Goal: Task Accomplishment & Management: Use online tool/utility

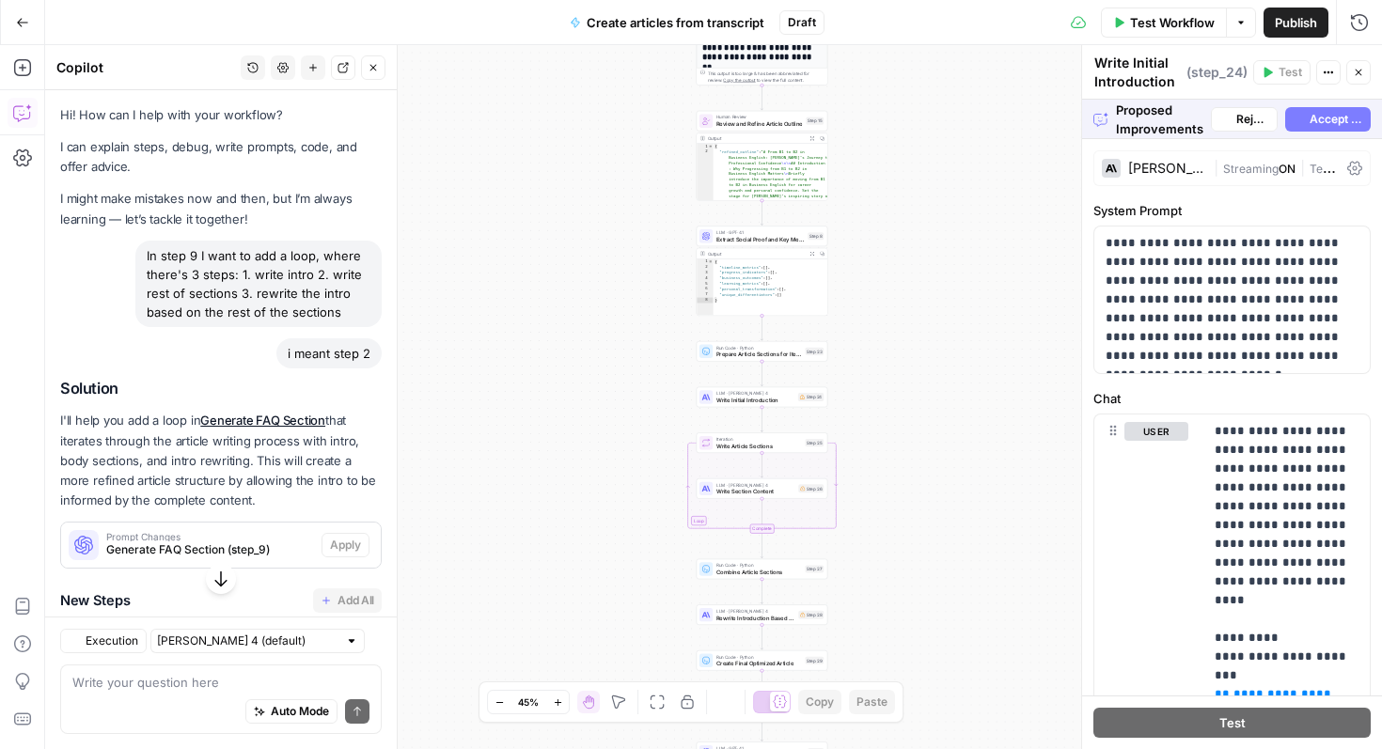
scroll to position [21452, 0]
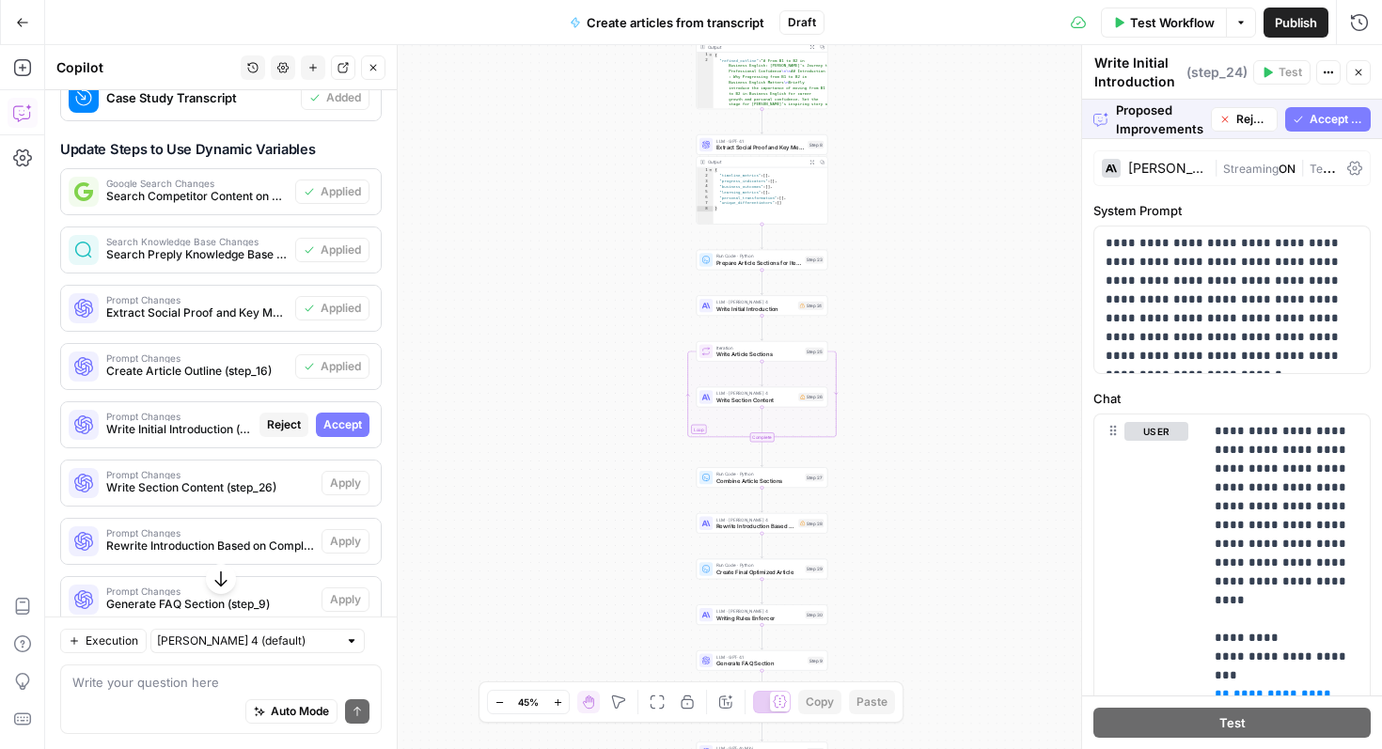
click at [1323, 121] on span "Accept All" at bounding box center [1336, 119] width 54 height 17
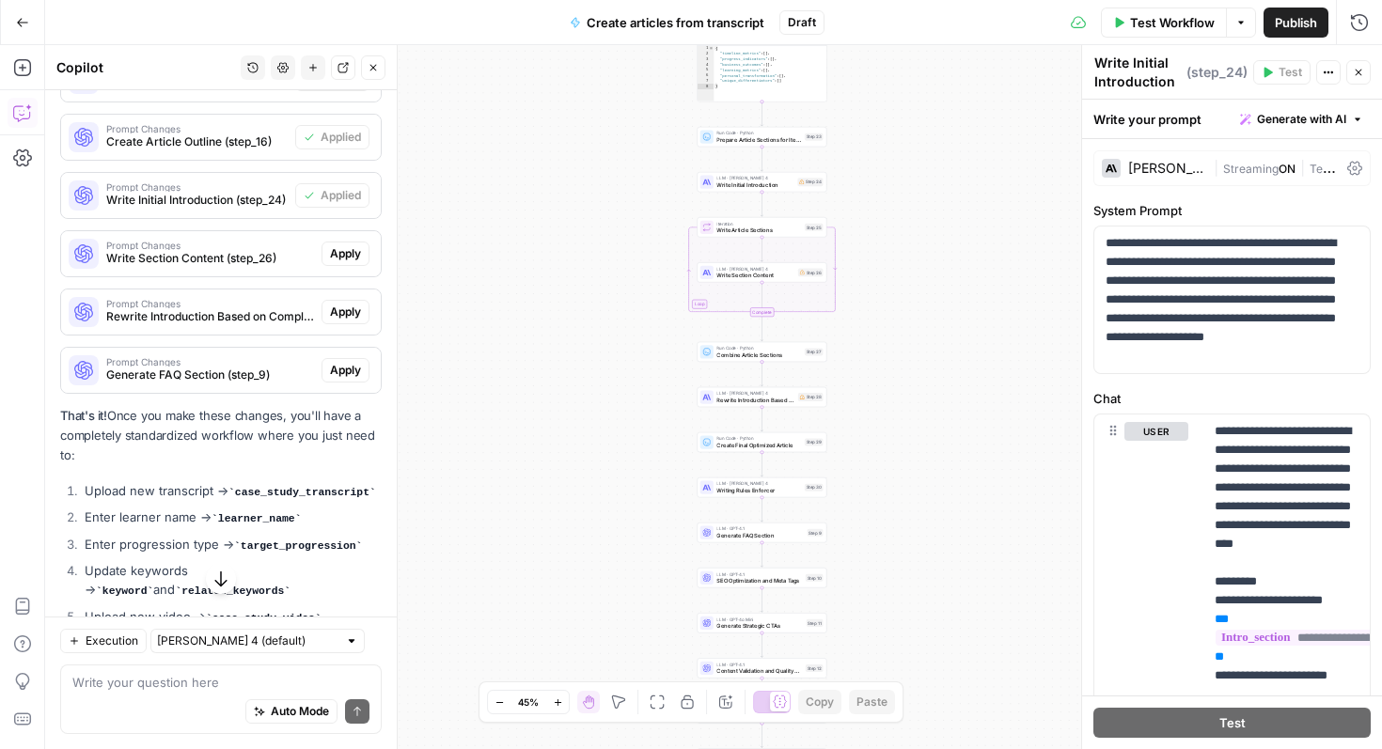
scroll to position [22385, 0]
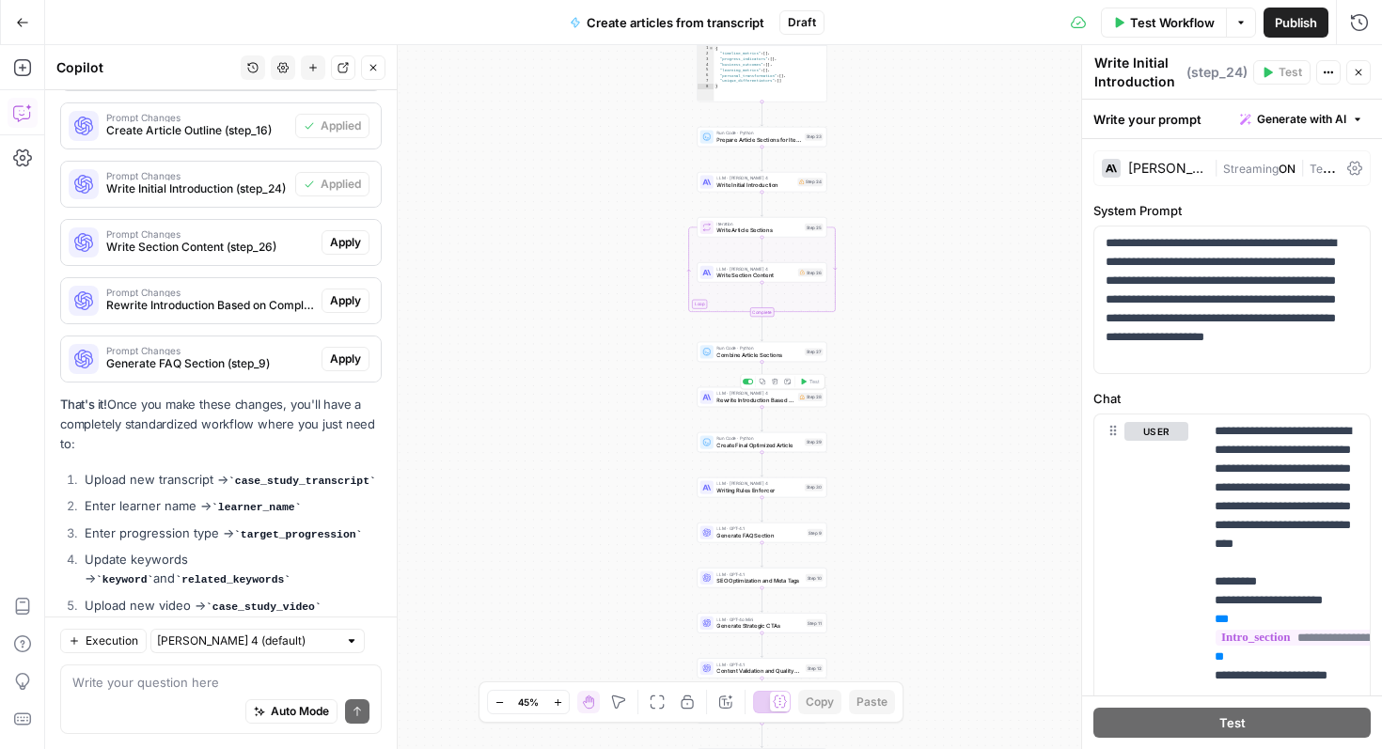
click at [806, 400] on div "Step 28" at bounding box center [810, 397] width 25 height 8
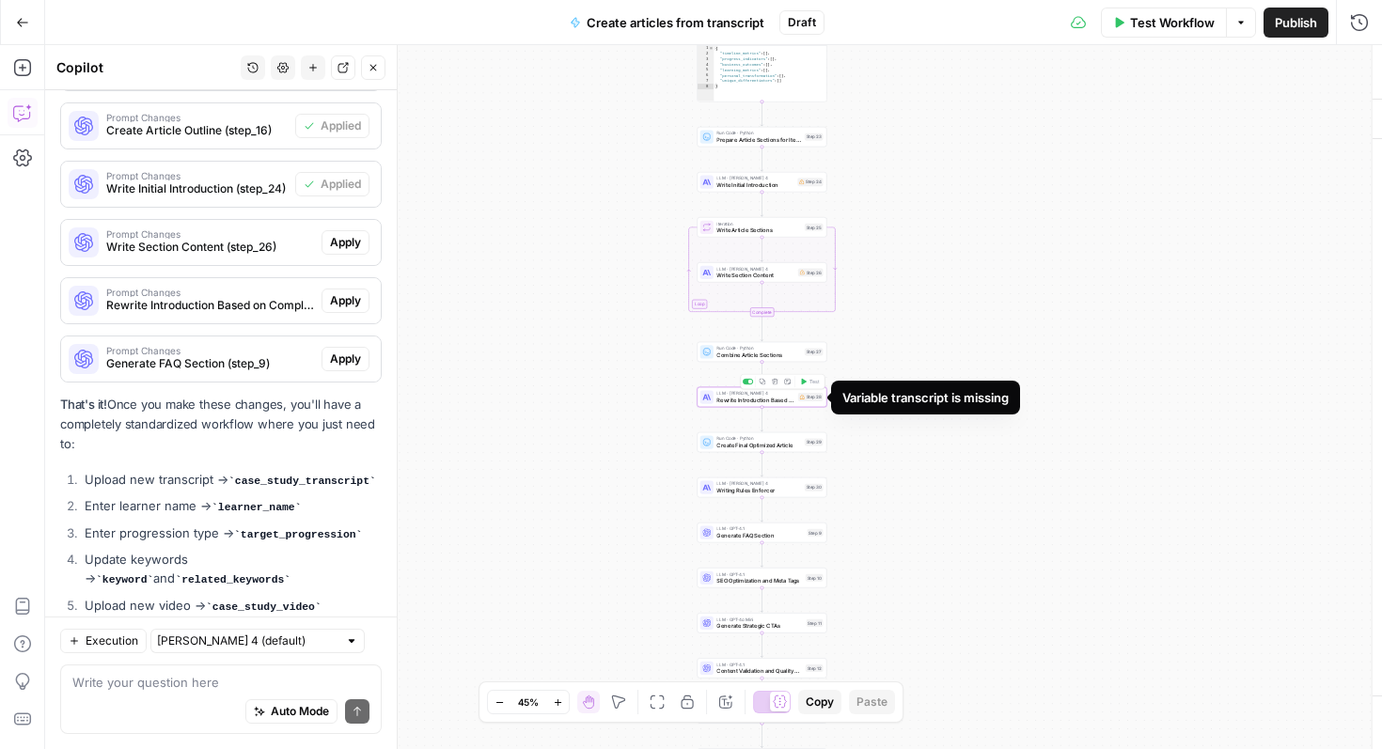
type textarea "Rewrite Introduction Based on Complete Article"
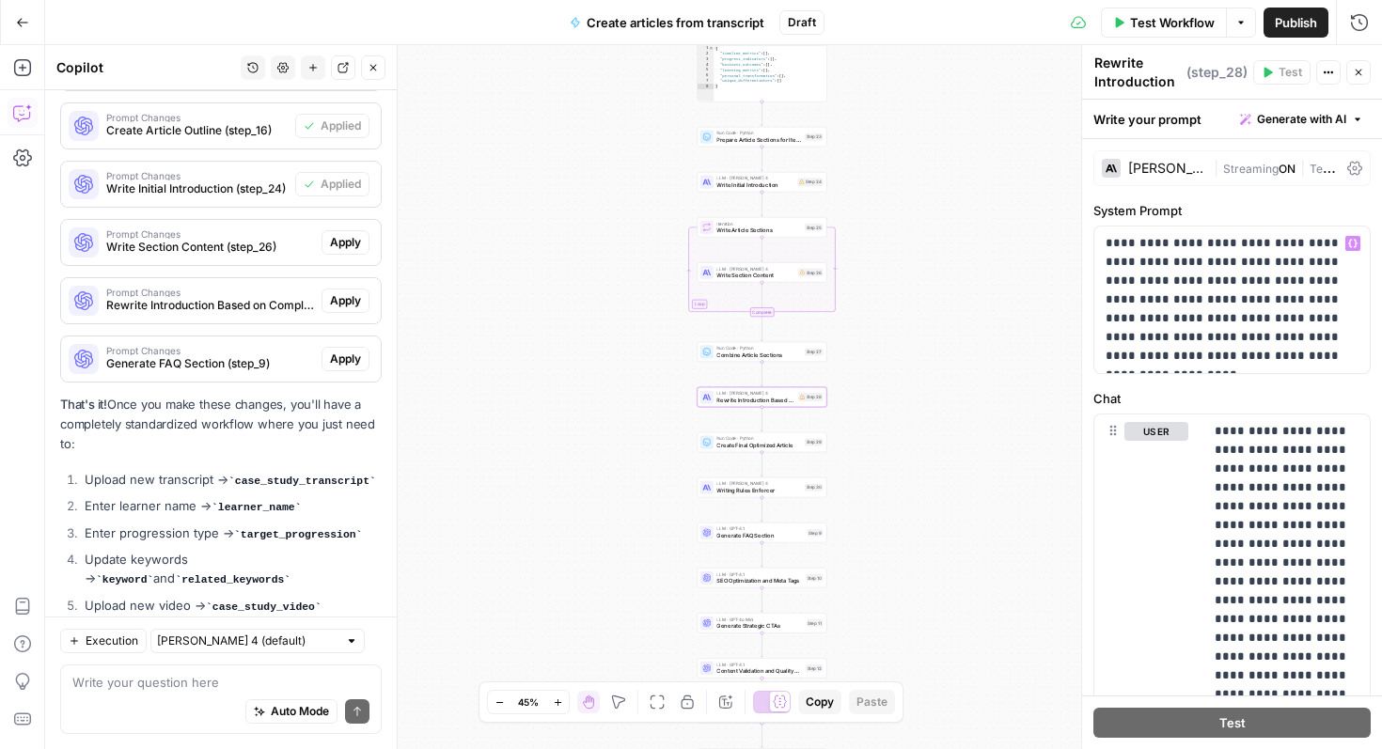
scroll to position [585, 0]
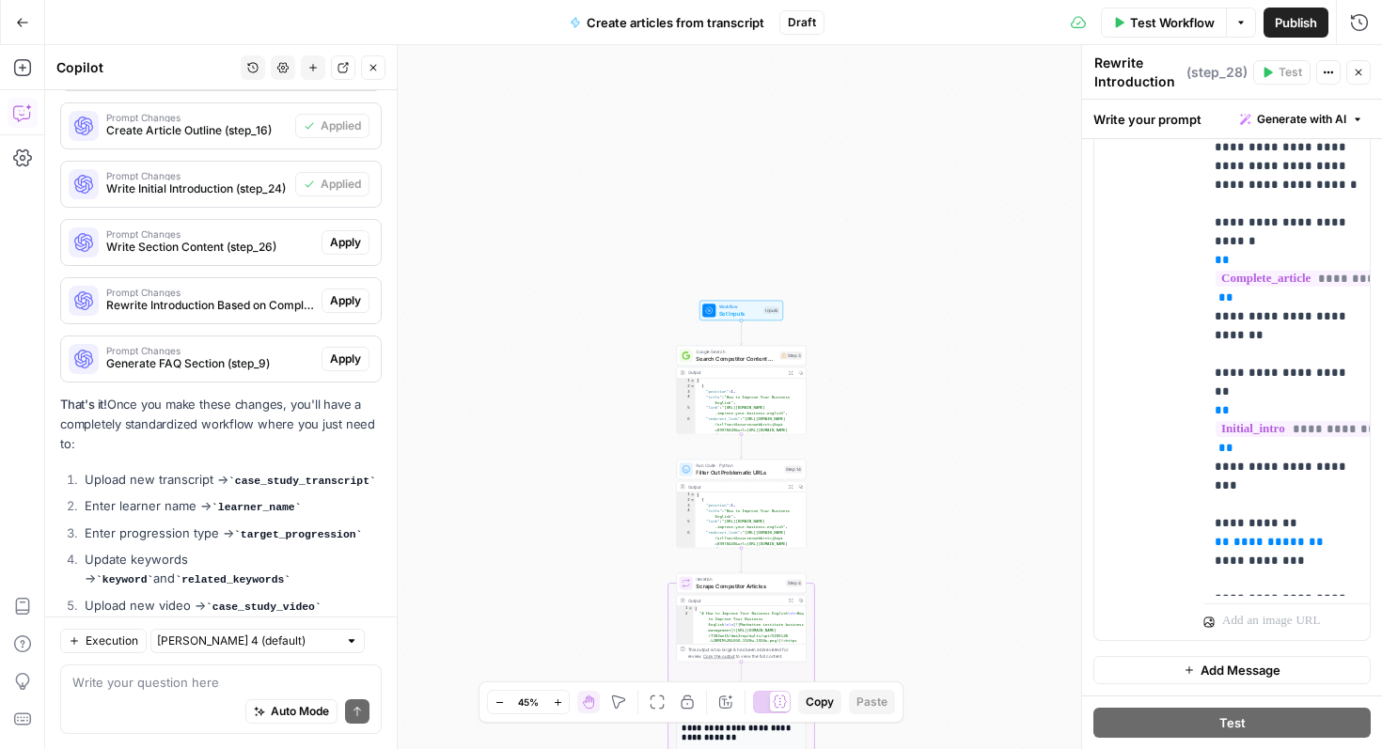
click at [1134, 26] on span "Test Workflow" at bounding box center [1172, 22] width 85 height 19
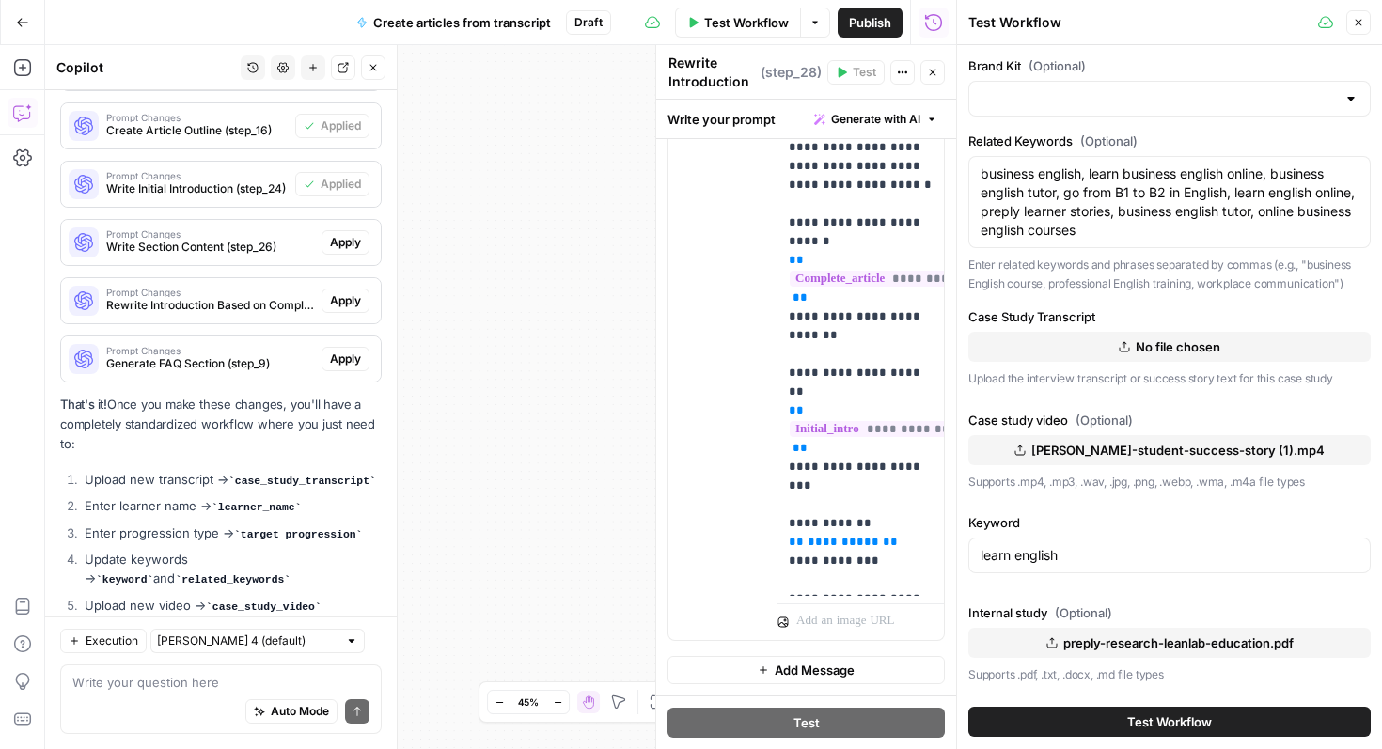
click at [1165, 345] on span "No file chosen" at bounding box center [1177, 346] width 85 height 19
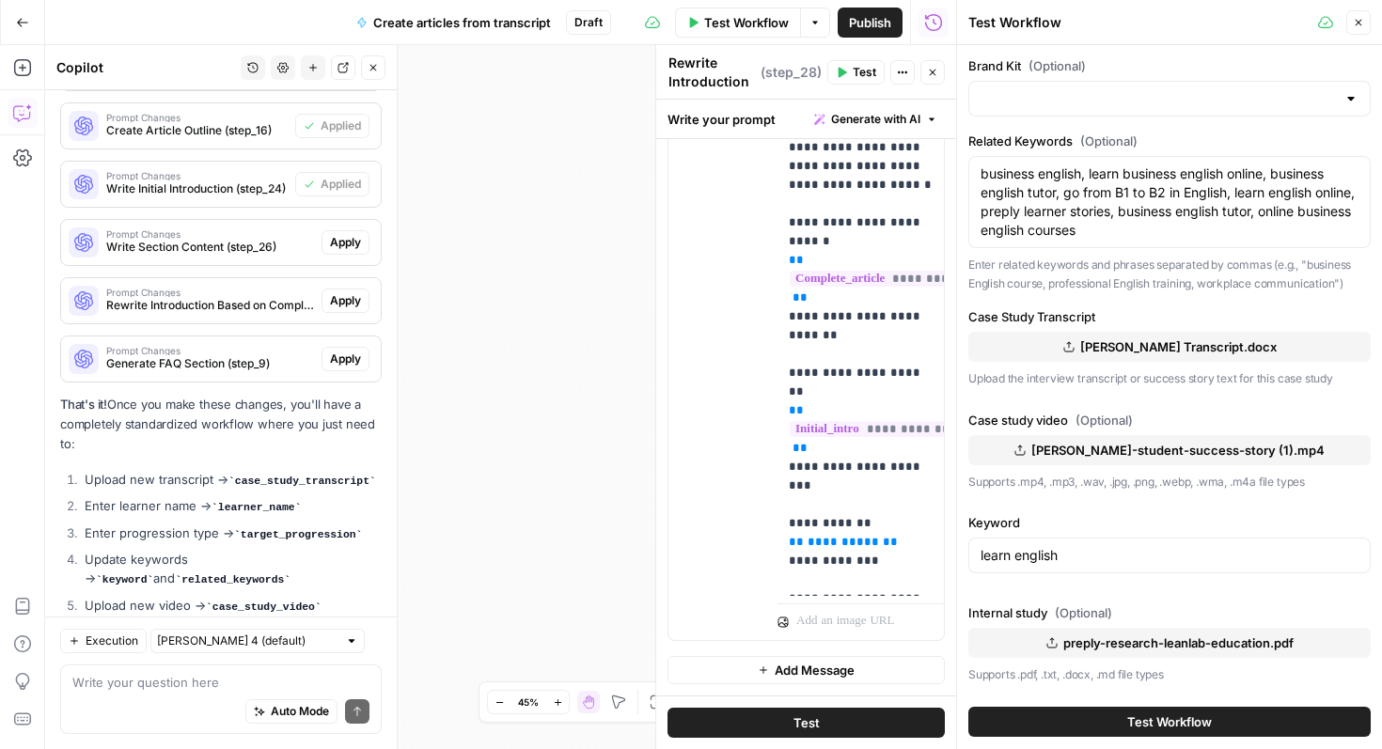
click at [1343, 97] on div at bounding box center [1350, 98] width 15 height 19
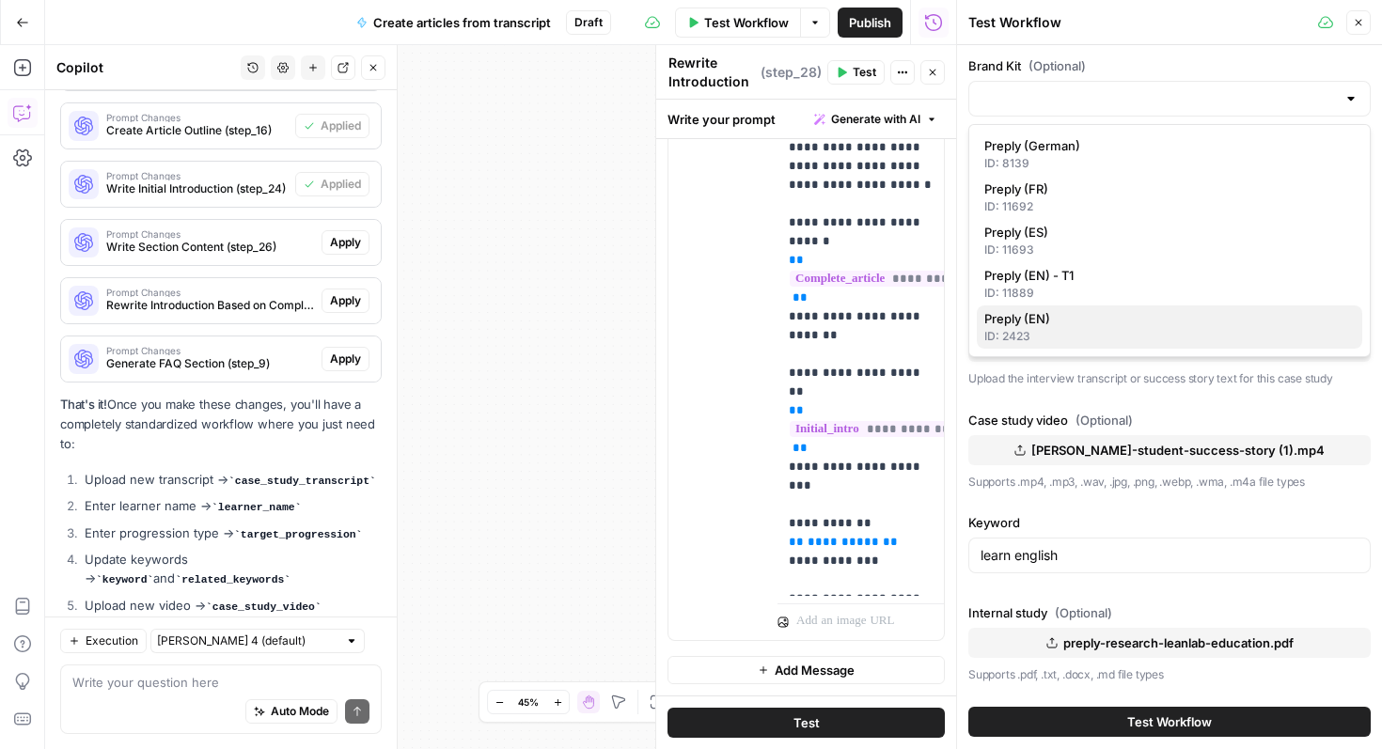
click at [1109, 321] on span "Preply (EN)" at bounding box center [1165, 318] width 363 height 19
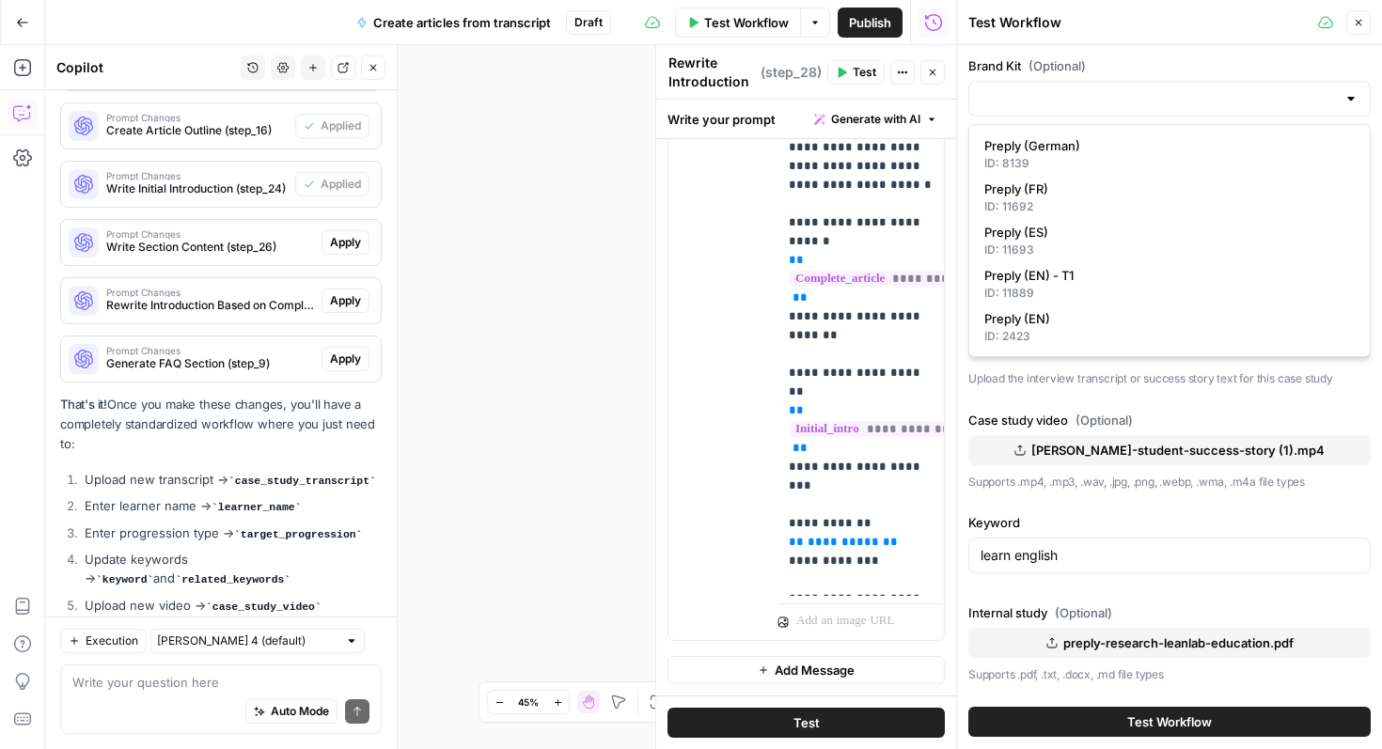
type input "Preply (EN)"
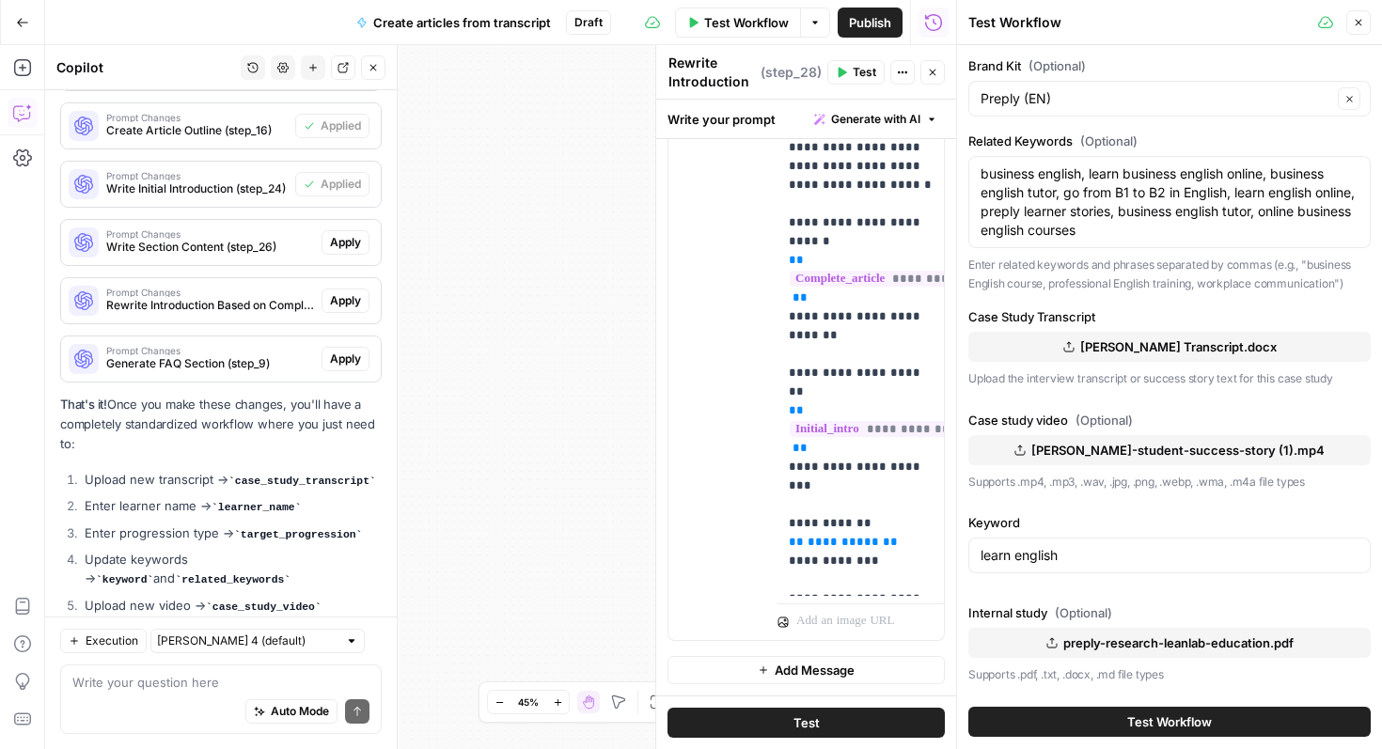
click at [1359, 29] on button "Close" at bounding box center [1358, 22] width 24 height 24
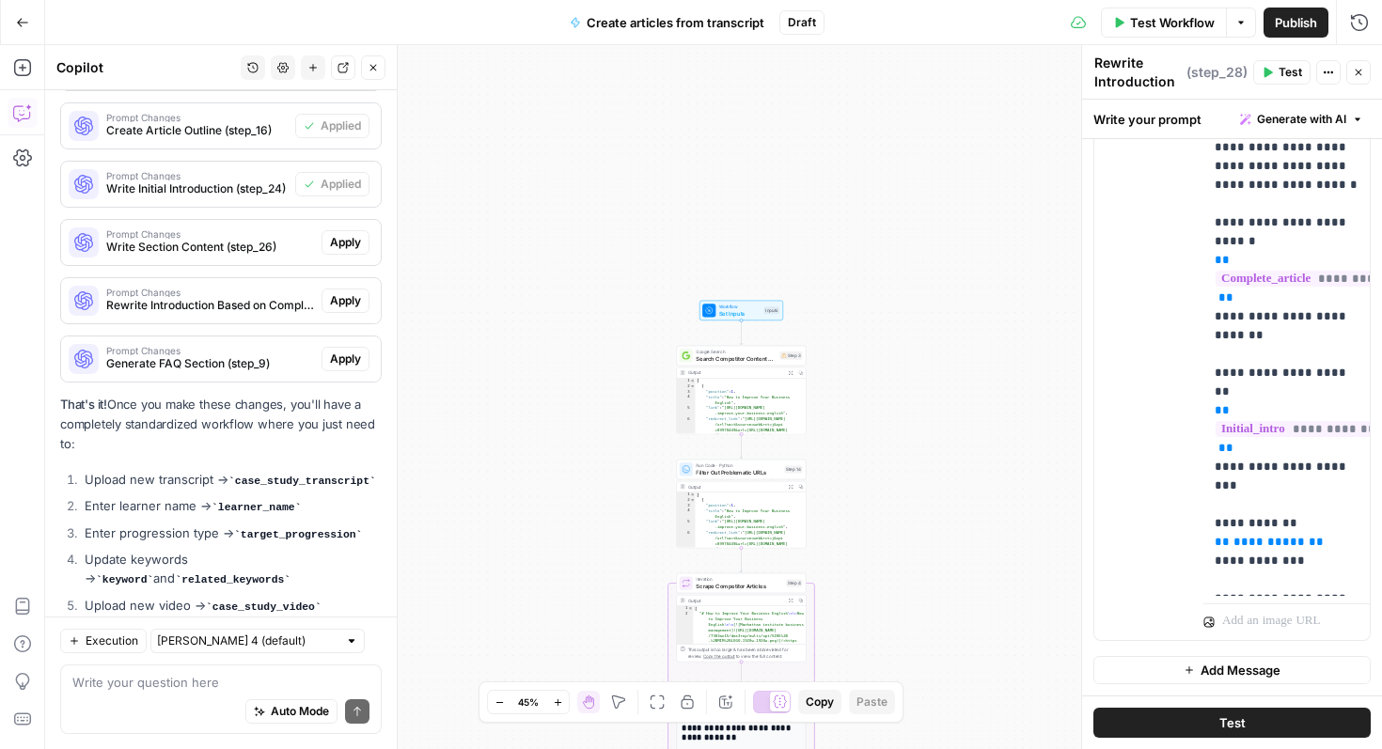
click at [1156, 24] on span "Test Workflow" at bounding box center [1172, 22] width 85 height 19
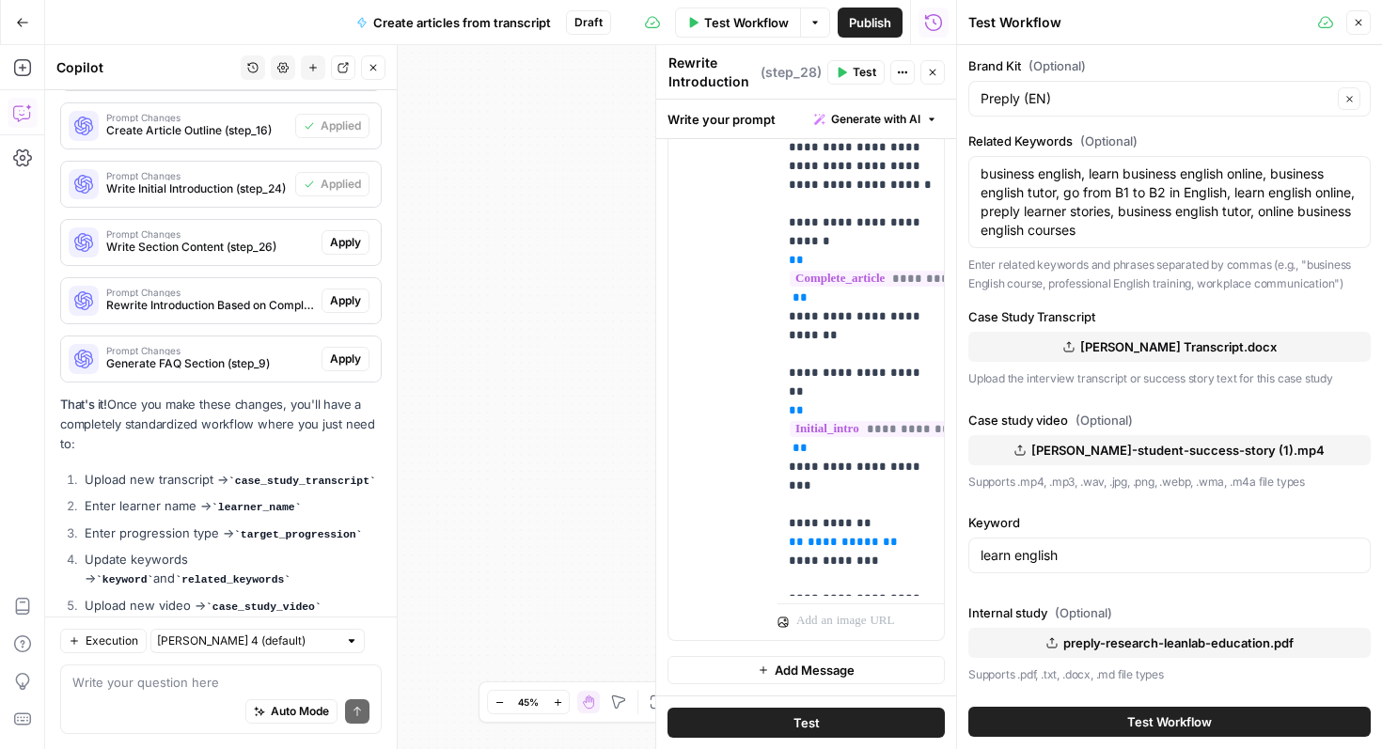
drag, startPoint x: 1354, startPoint y: 28, endPoint x: 1208, endPoint y: 178, distance: 209.4
click at [1354, 28] on button "Close" at bounding box center [1358, 22] width 24 height 24
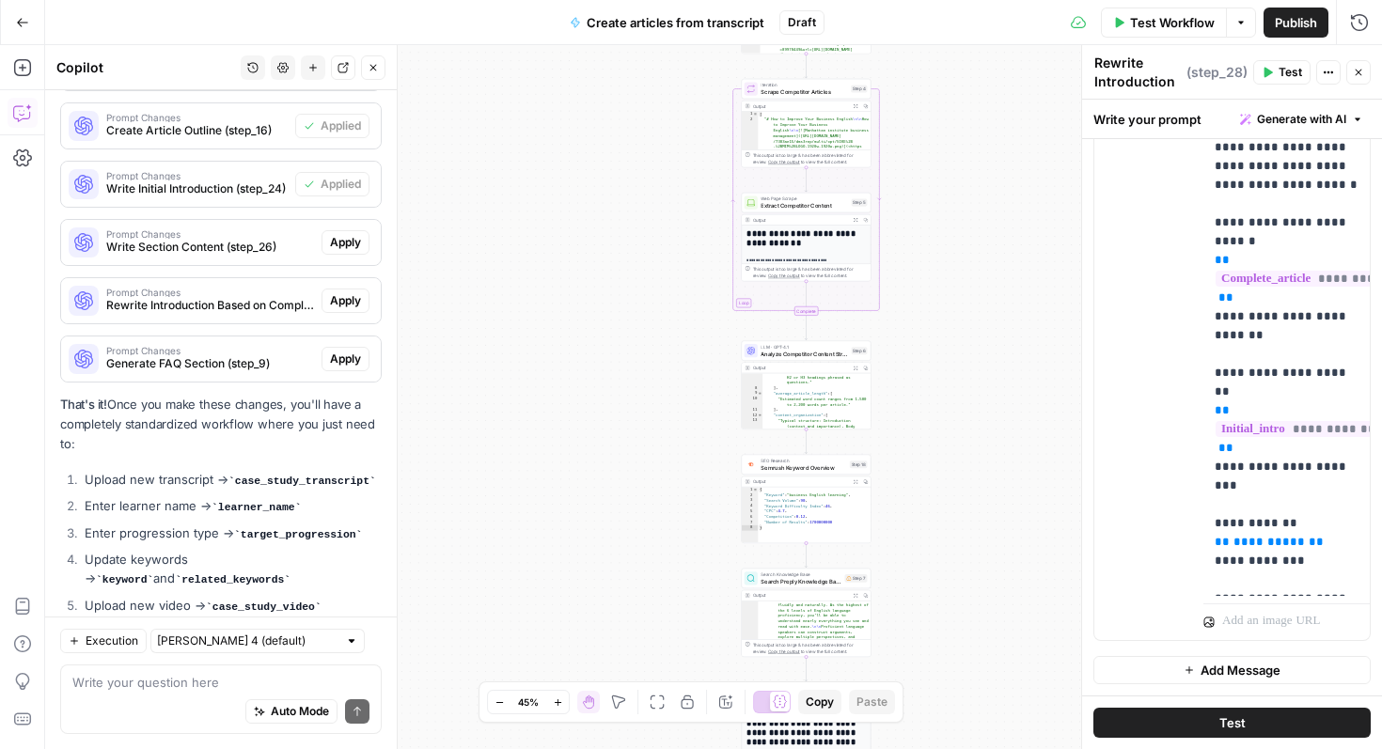
scroll to position [123, 0]
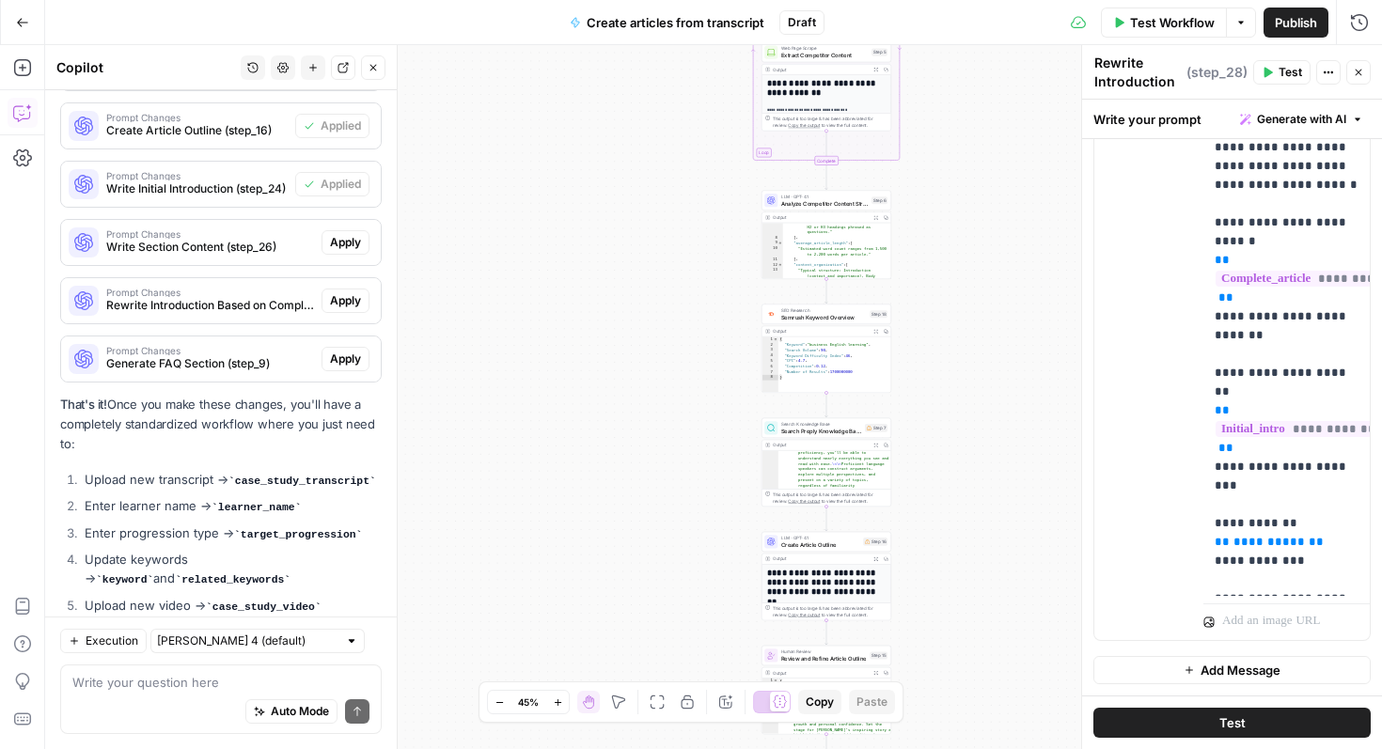
click at [863, 581] on h1 "**********" at bounding box center [826, 583] width 119 height 30
click at [877, 527] on span "Test" at bounding box center [878, 527] width 10 height 8
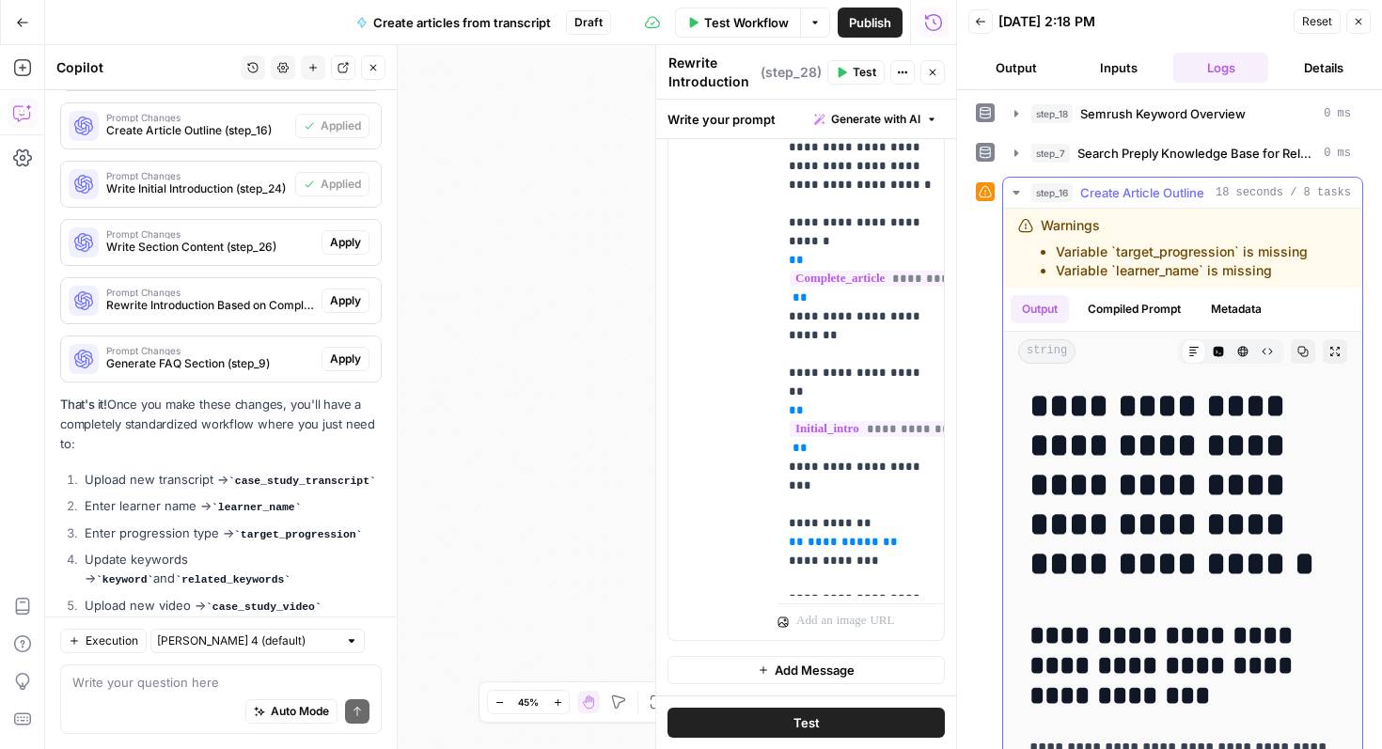
scroll to position [162, 0]
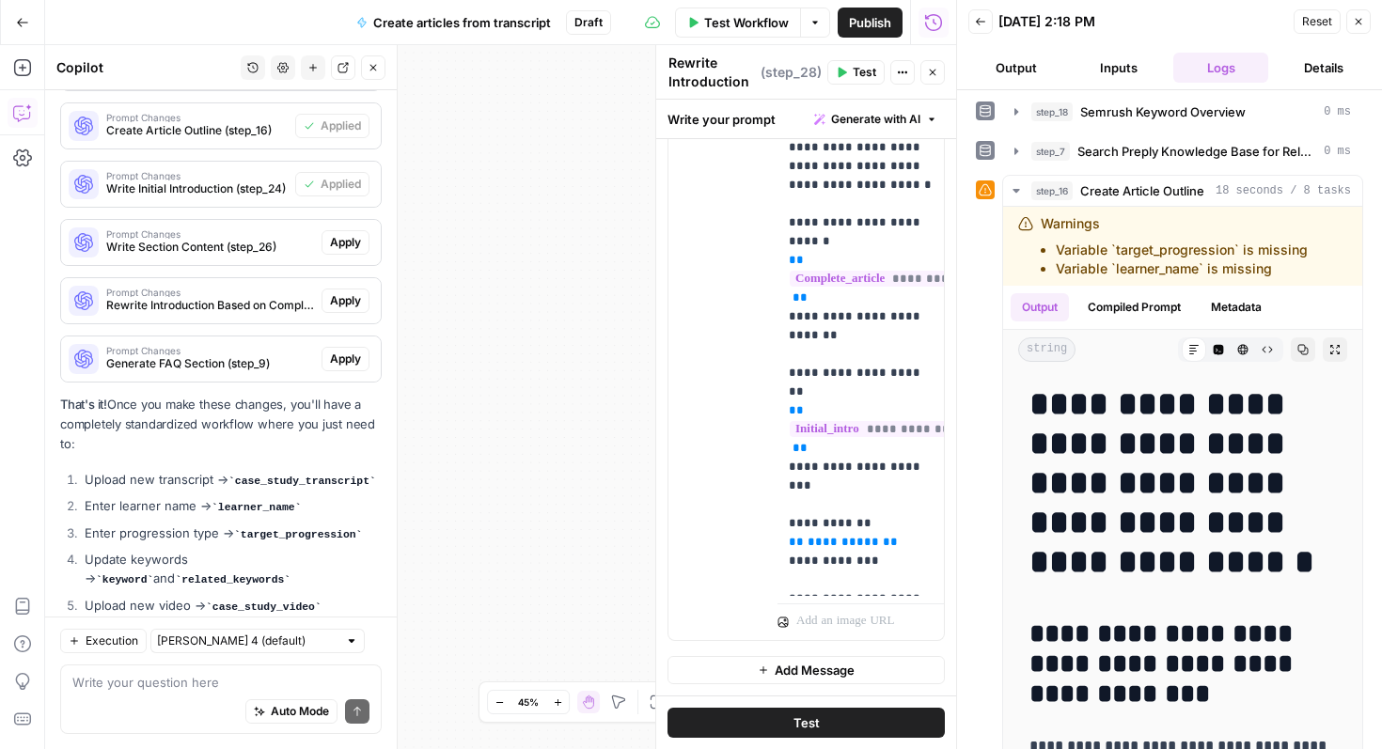
click at [1111, 66] on button "Inputs" at bounding box center [1118, 68] width 95 height 30
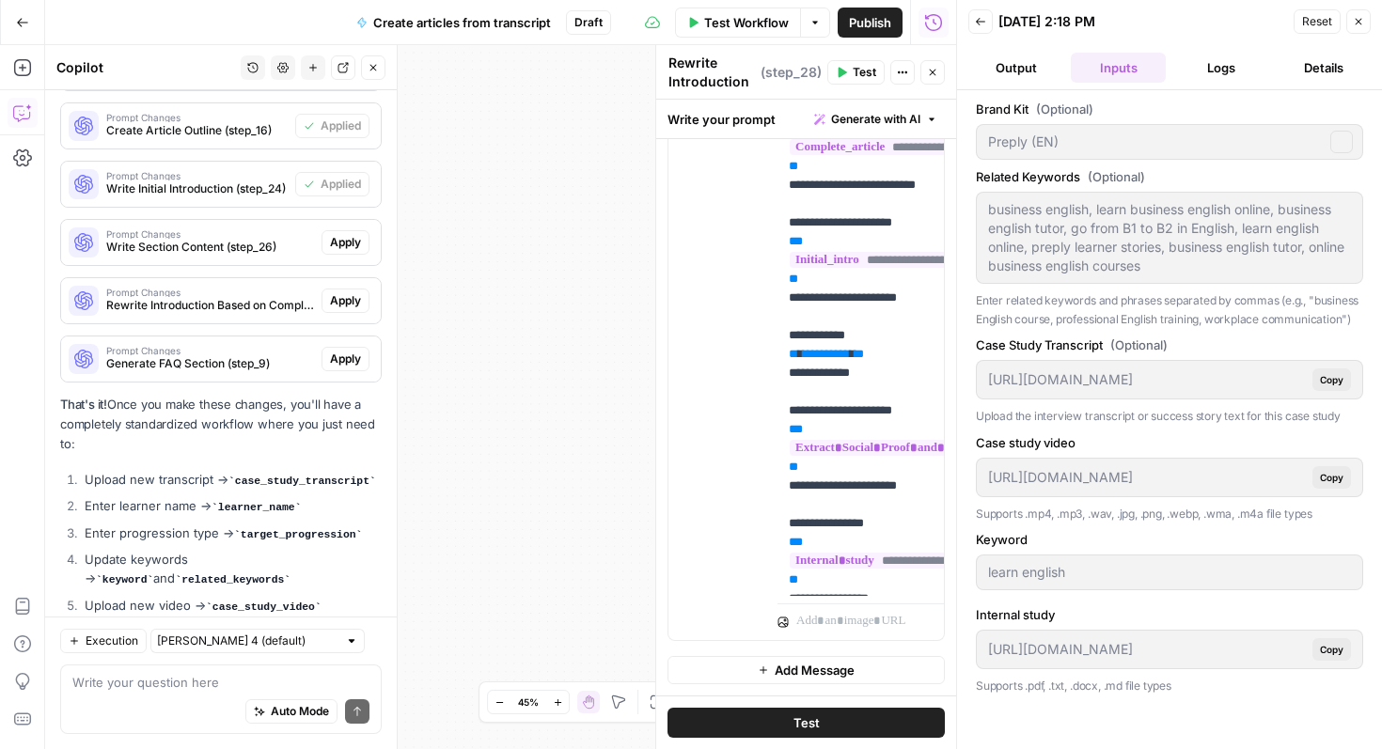
scroll to position [0, 0]
click at [980, 28] on button "Back" at bounding box center [980, 21] width 24 height 24
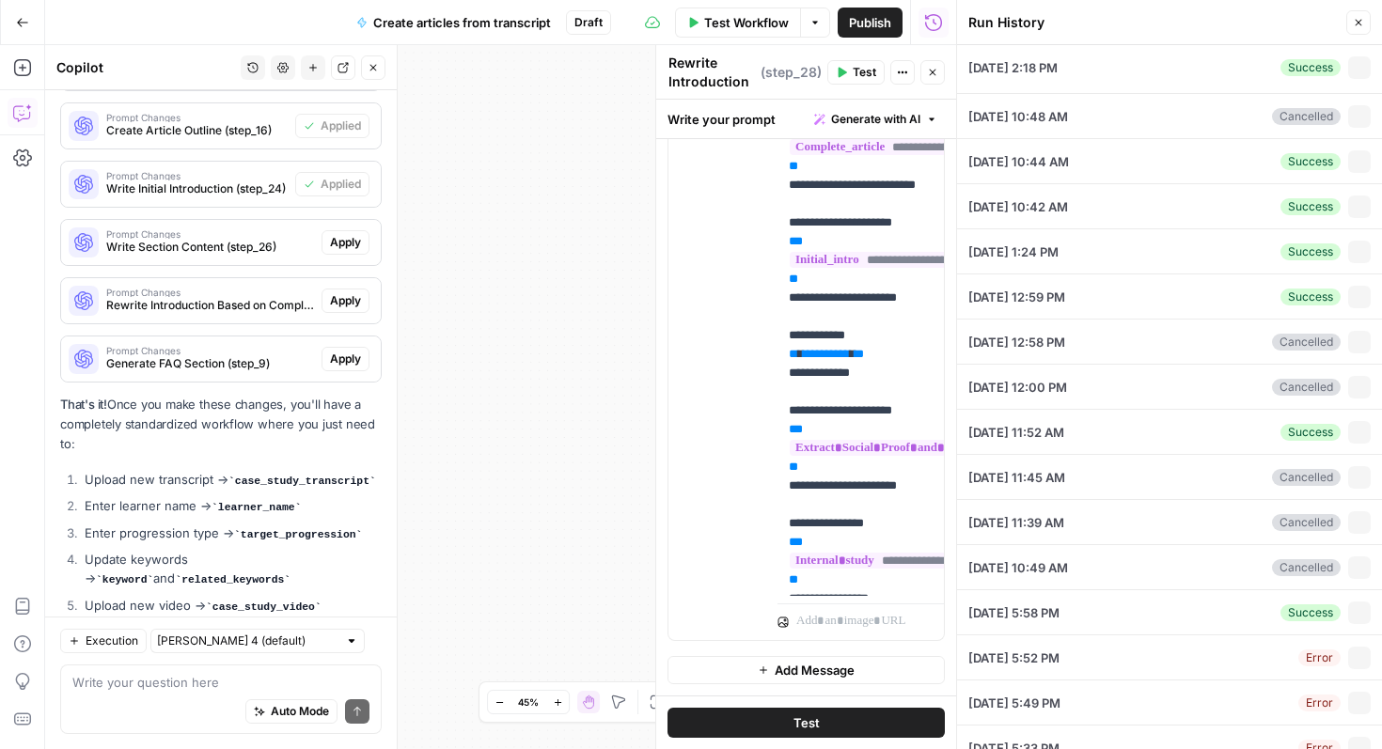
type textarea "business english, learn business english online, business english tutor, go fro…"
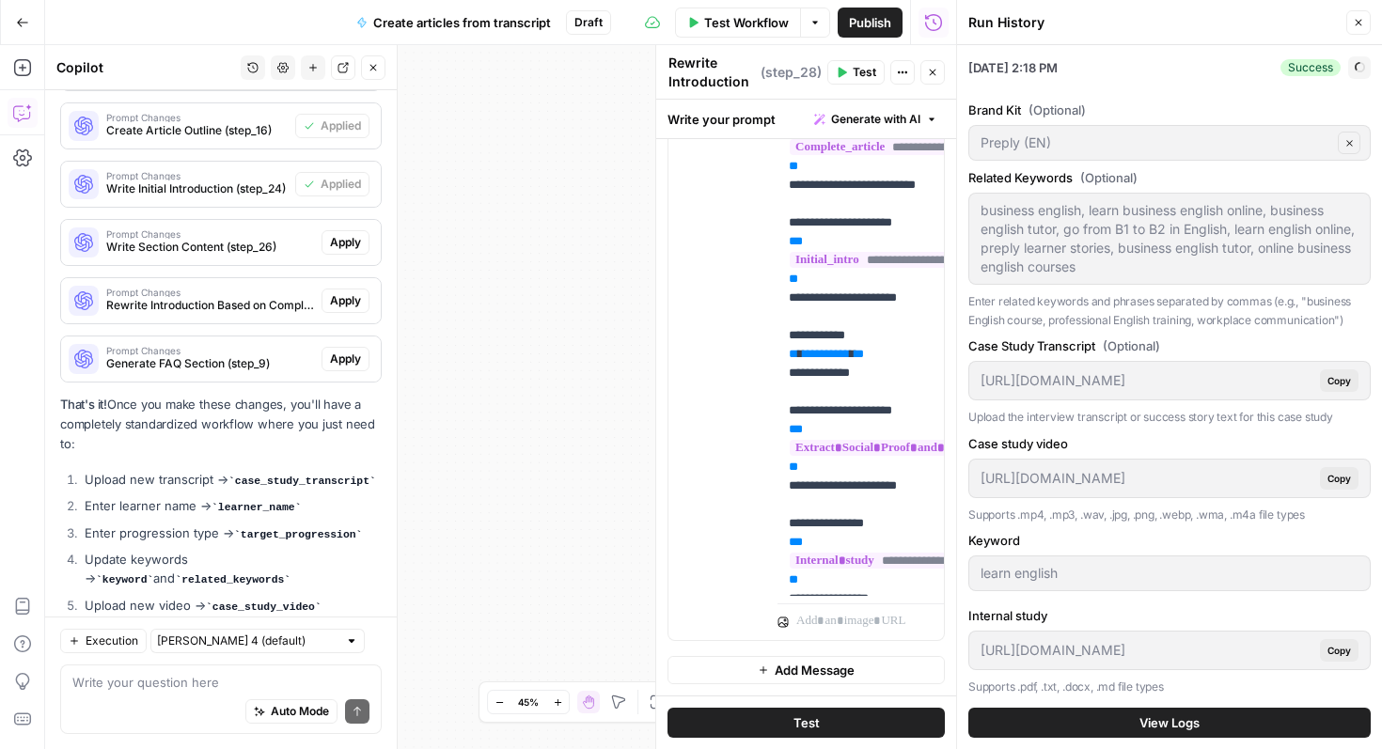
scroll to position [517, 0]
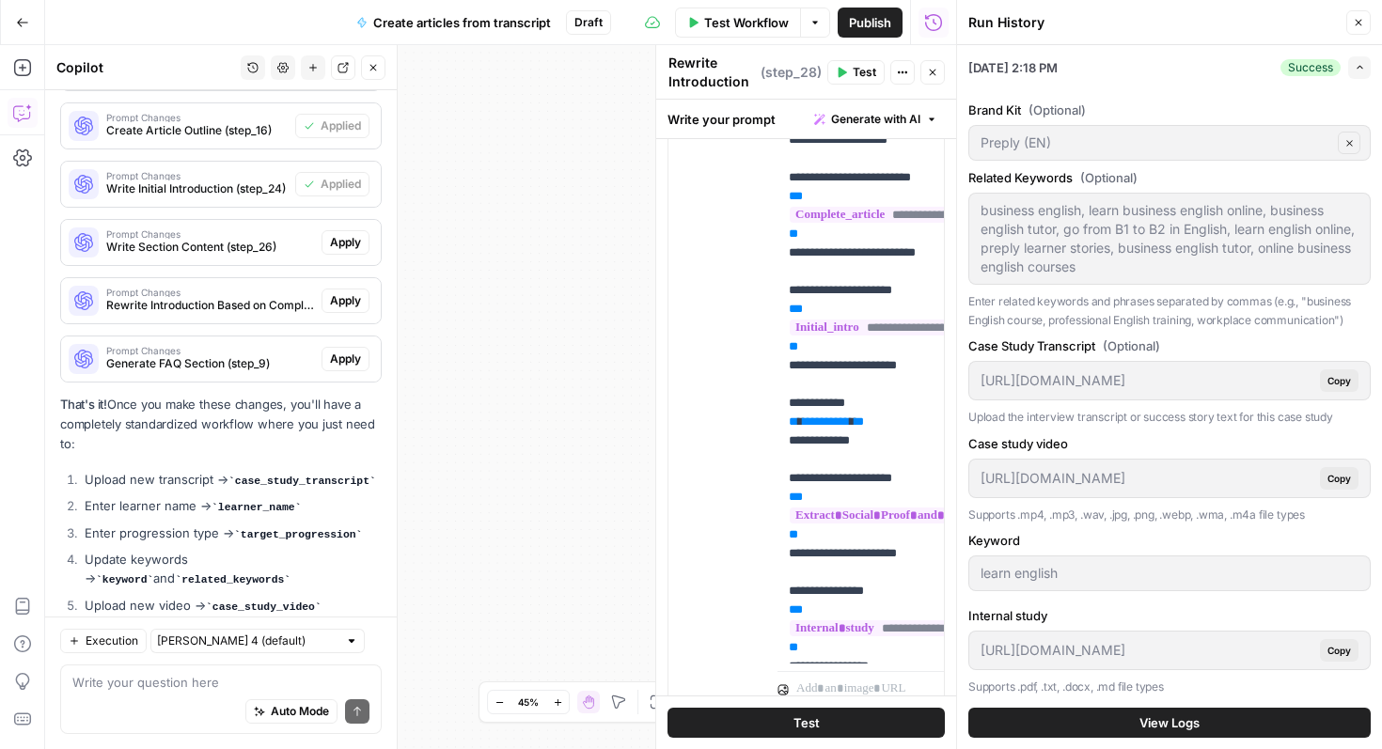
click at [1358, 30] on button "Close" at bounding box center [1358, 22] width 24 height 24
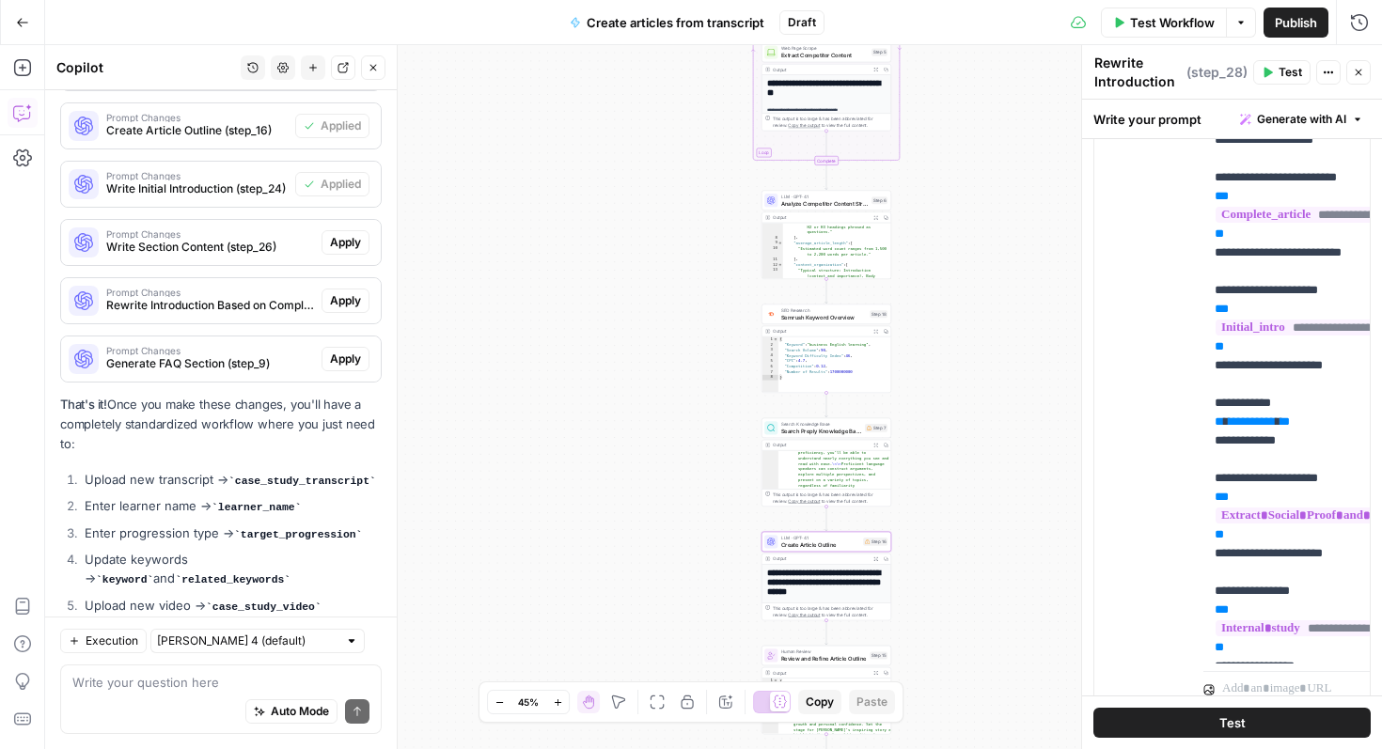
click at [1165, 35] on button "Test Workflow" at bounding box center [1164, 23] width 126 height 30
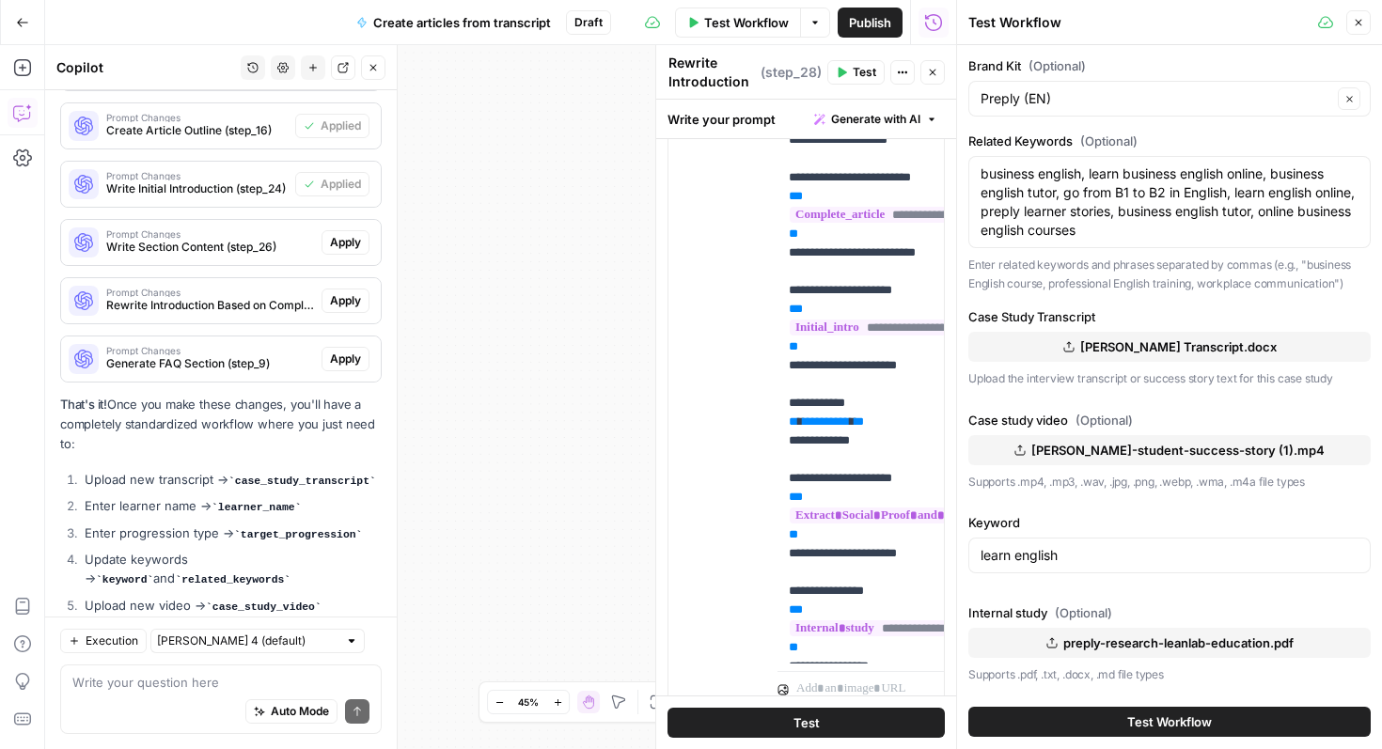
click at [1355, 23] on icon "button" at bounding box center [1358, 23] width 7 height 7
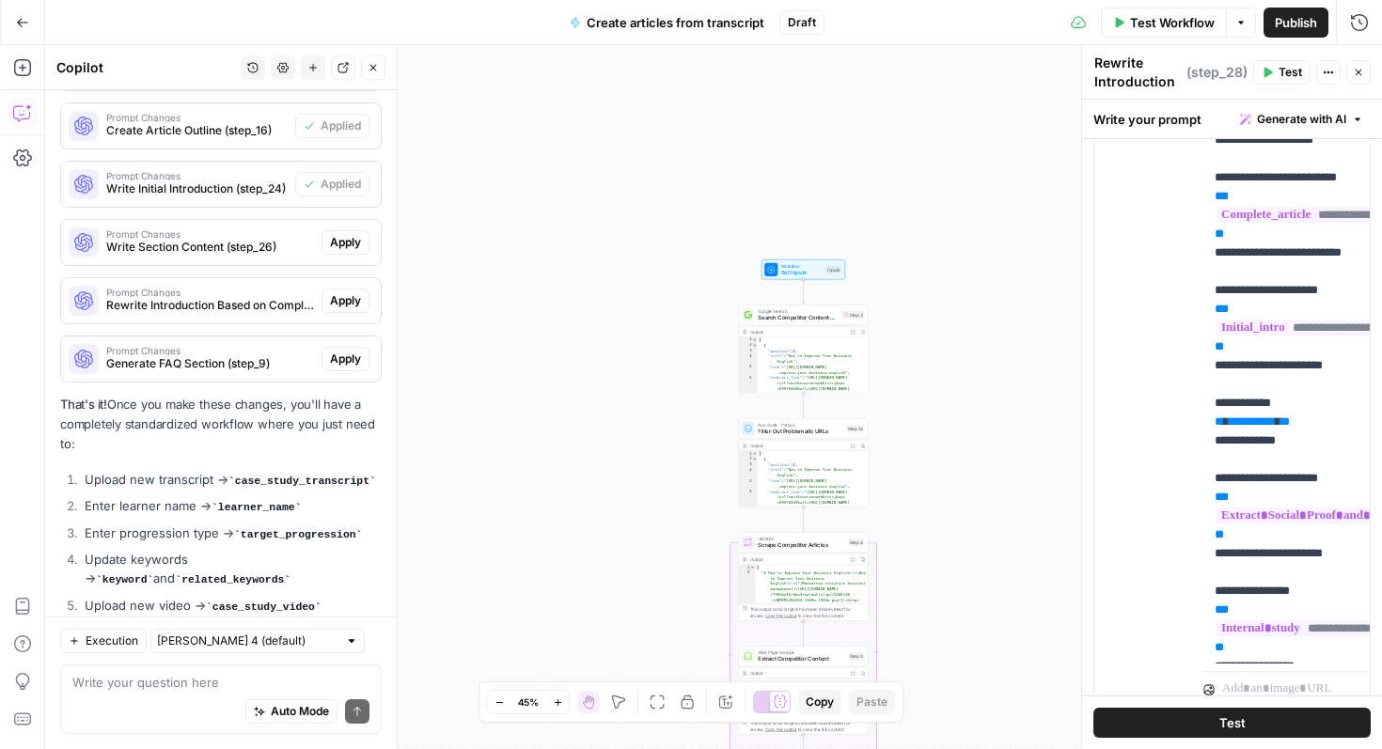
click at [799, 278] on div "Workflow Set Inputs Inputs Test Step" at bounding box center [803, 269] width 84 height 20
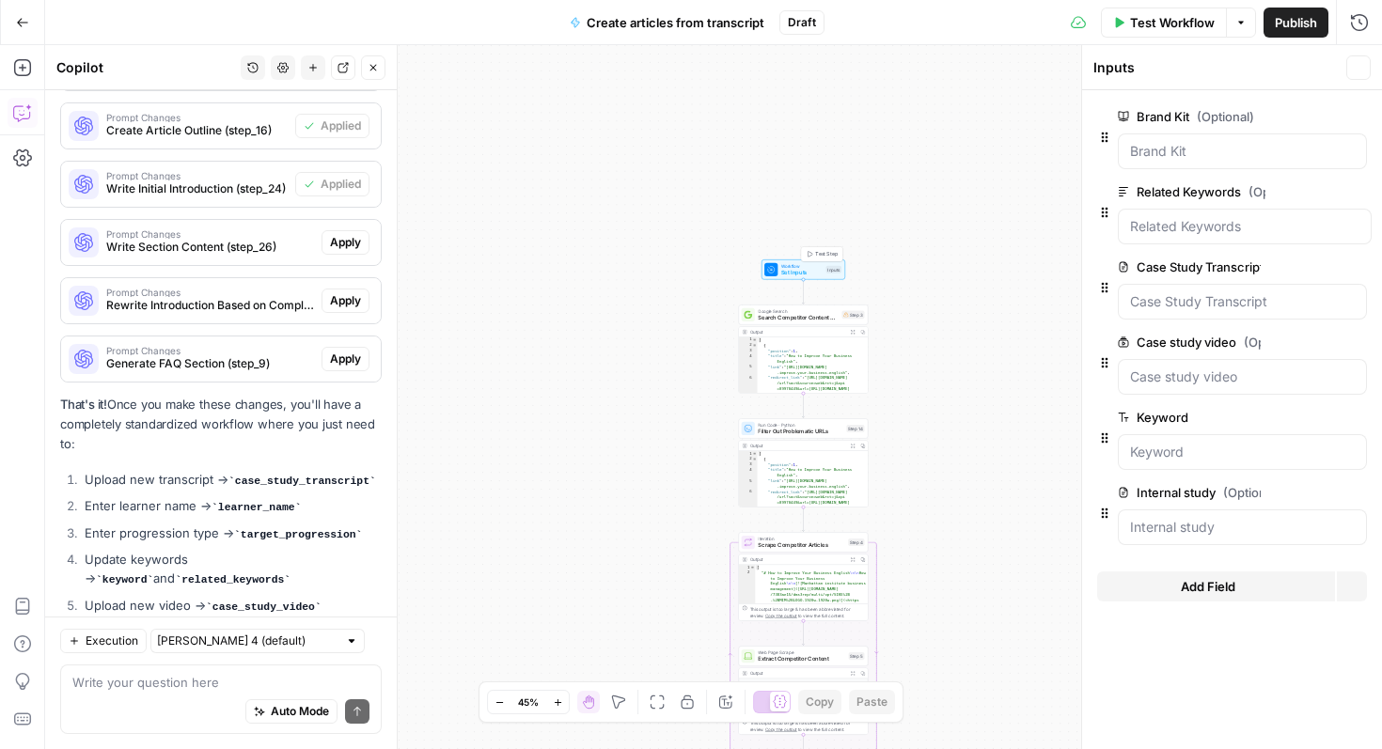
click at [798, 270] on span "Set Inputs" at bounding box center [801, 272] width 41 height 8
click at [1358, 70] on icon "button" at bounding box center [1358, 67] width 11 height 11
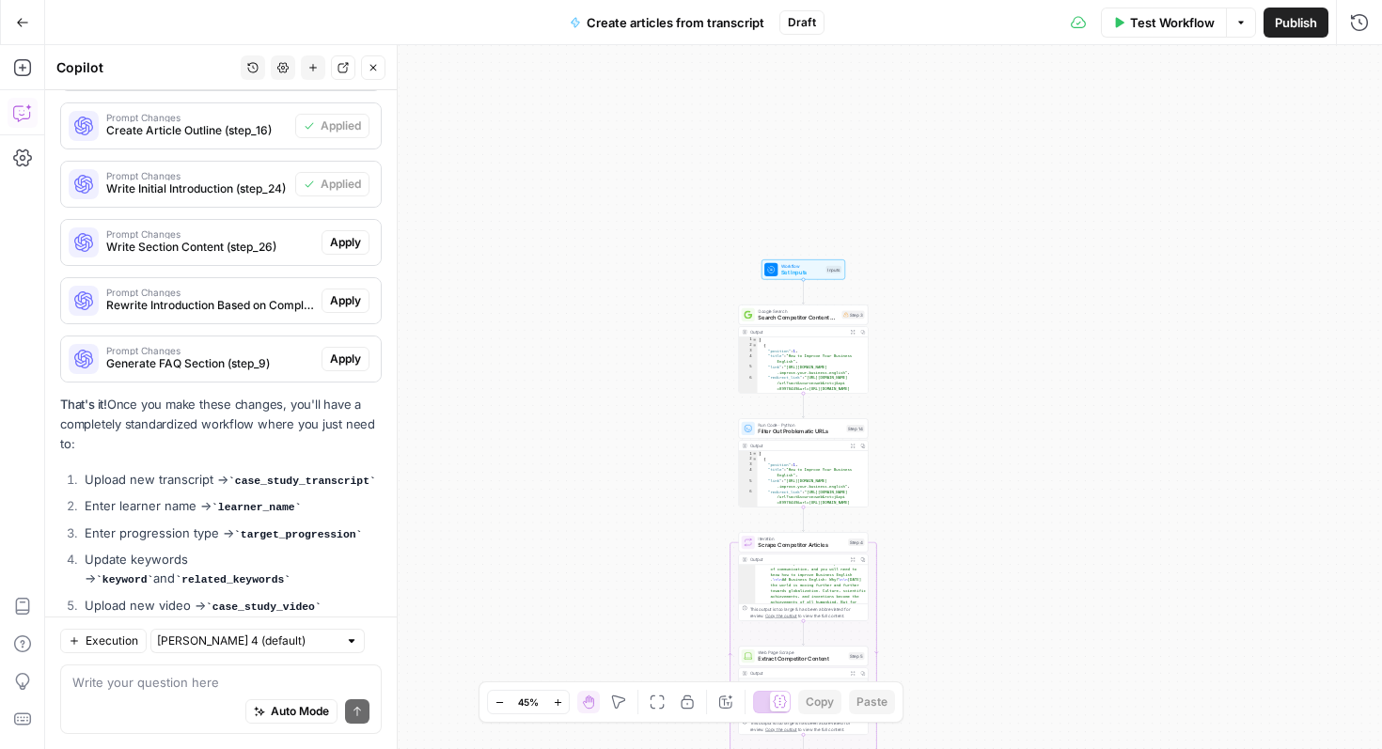
scroll to position [267, 0]
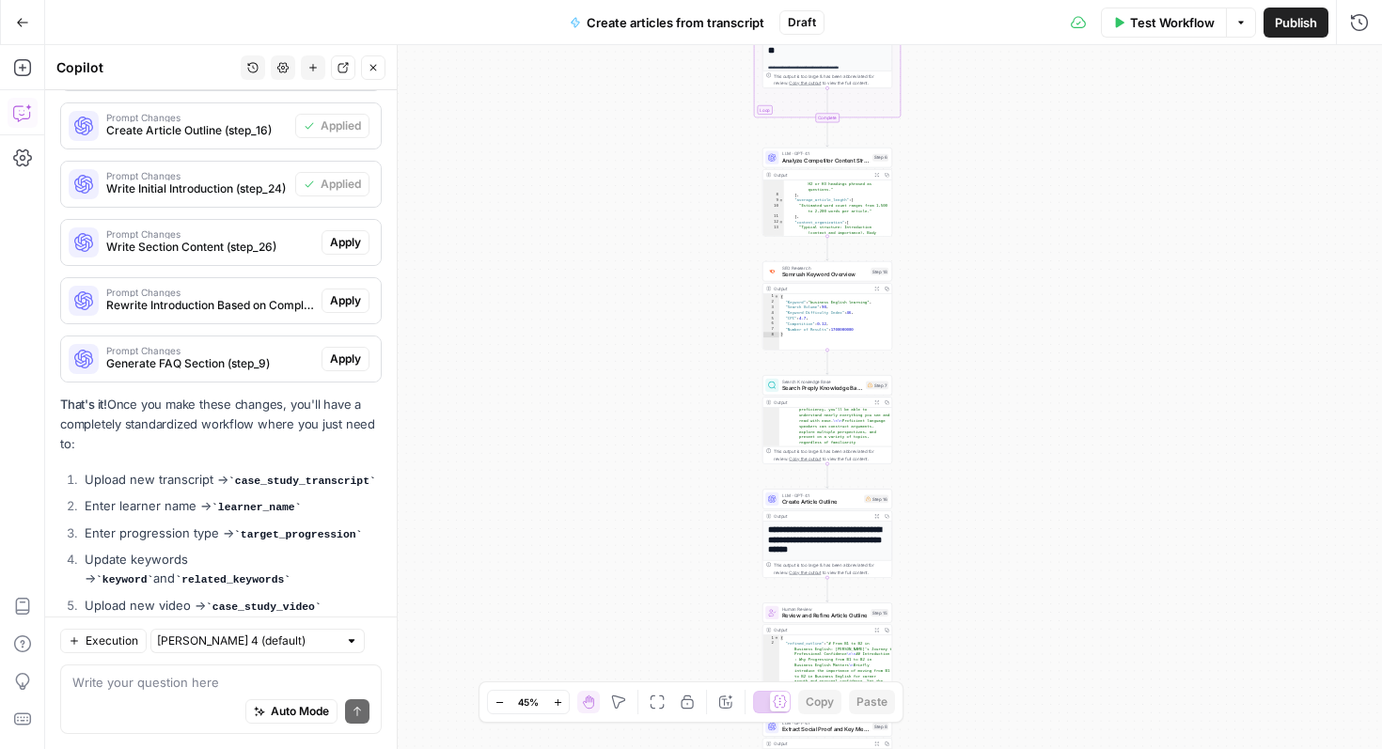
click at [842, 548] on h1 "**********" at bounding box center [827, 540] width 119 height 30
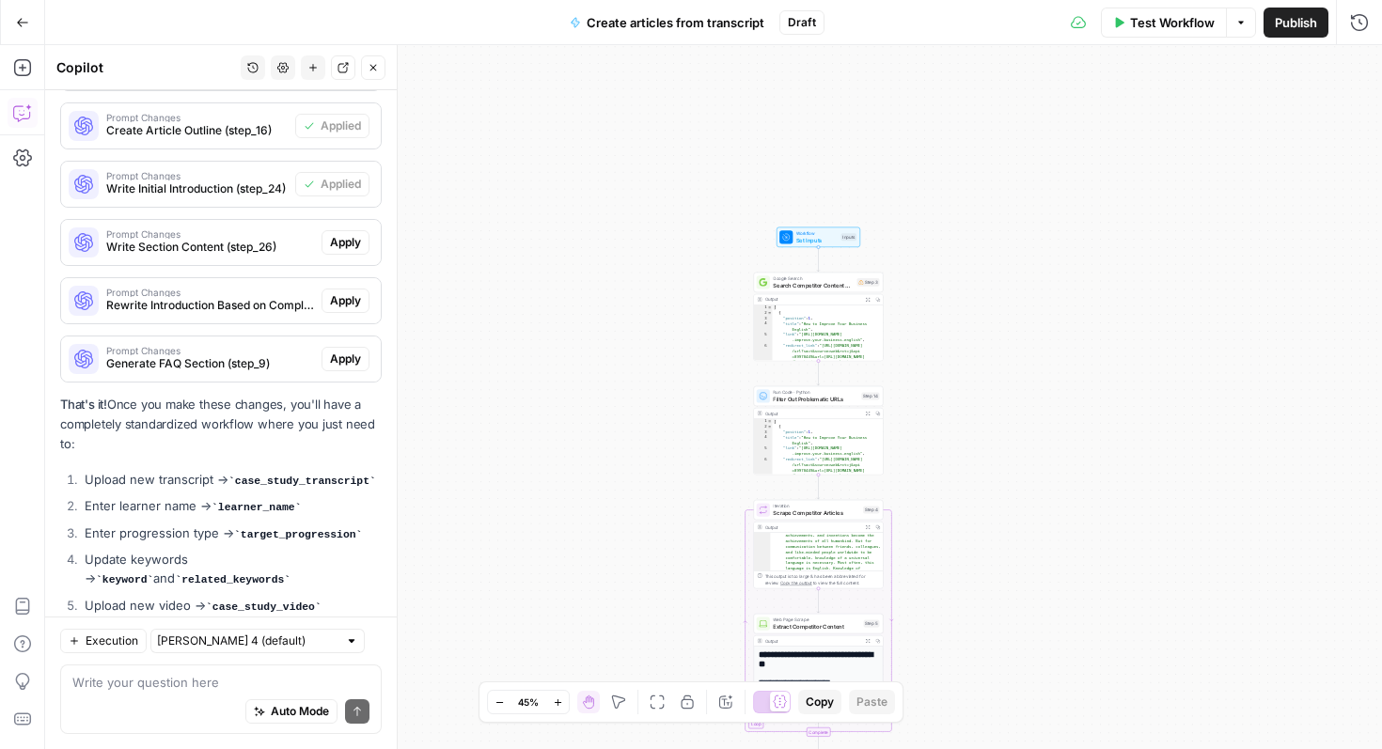
click at [821, 246] on div "Workflow Set Inputs Inputs Test Step" at bounding box center [818, 237] width 84 height 20
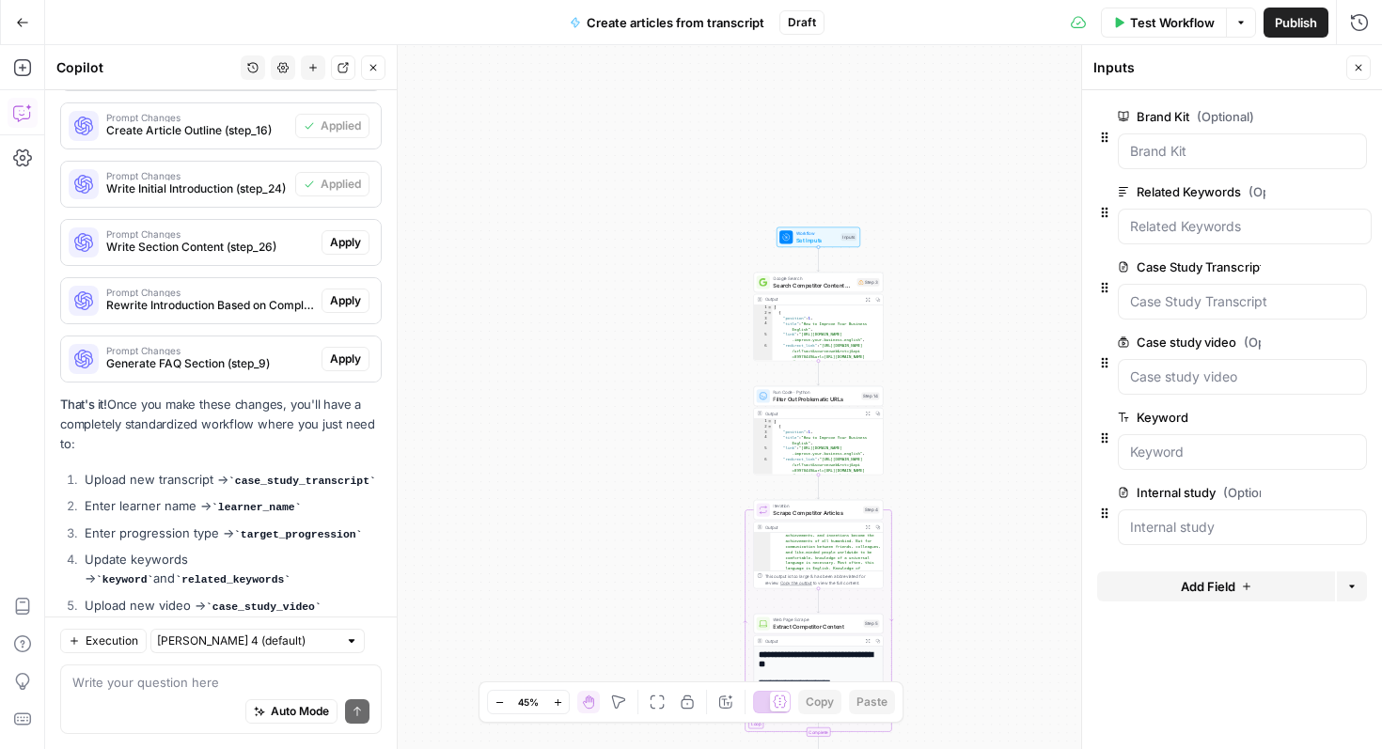
click at [1197, 591] on span "Add Field" at bounding box center [1208, 586] width 55 height 19
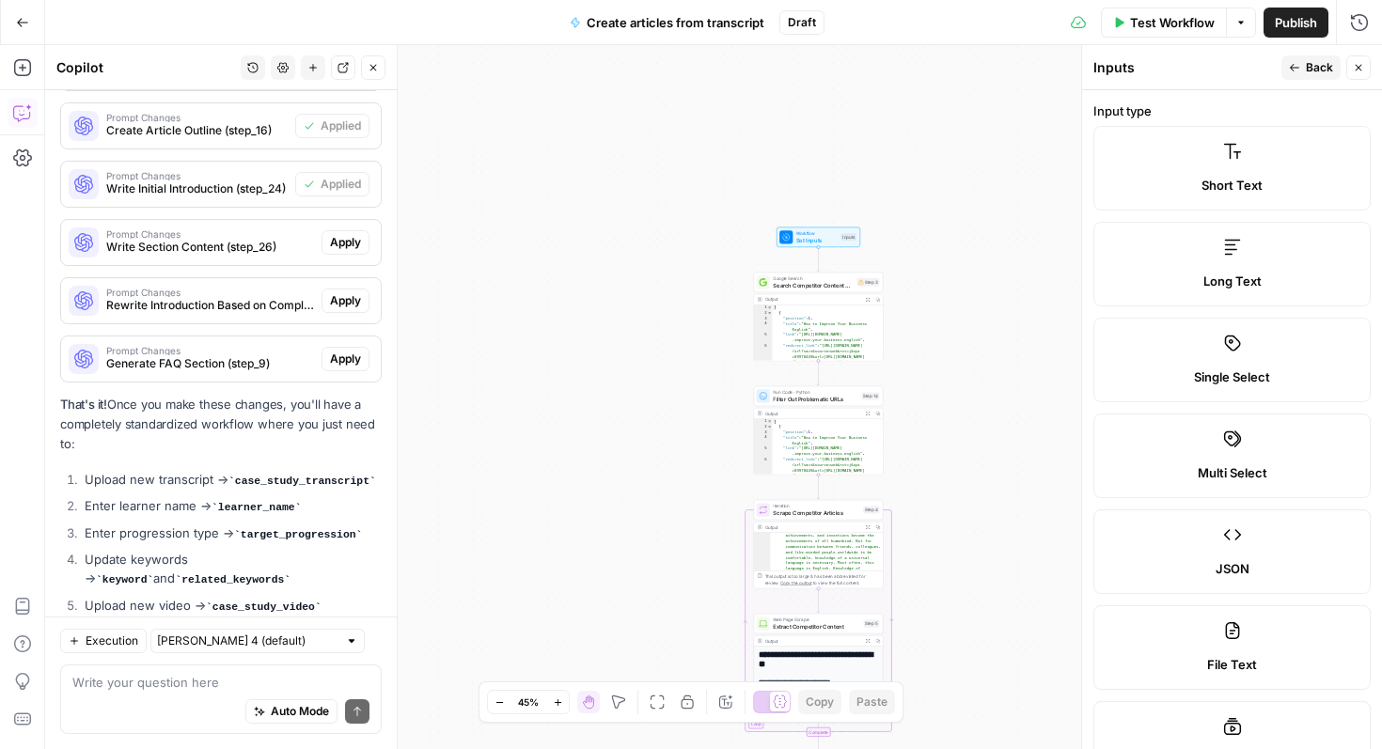
click at [1212, 183] on span "Short Text" at bounding box center [1231, 185] width 61 height 19
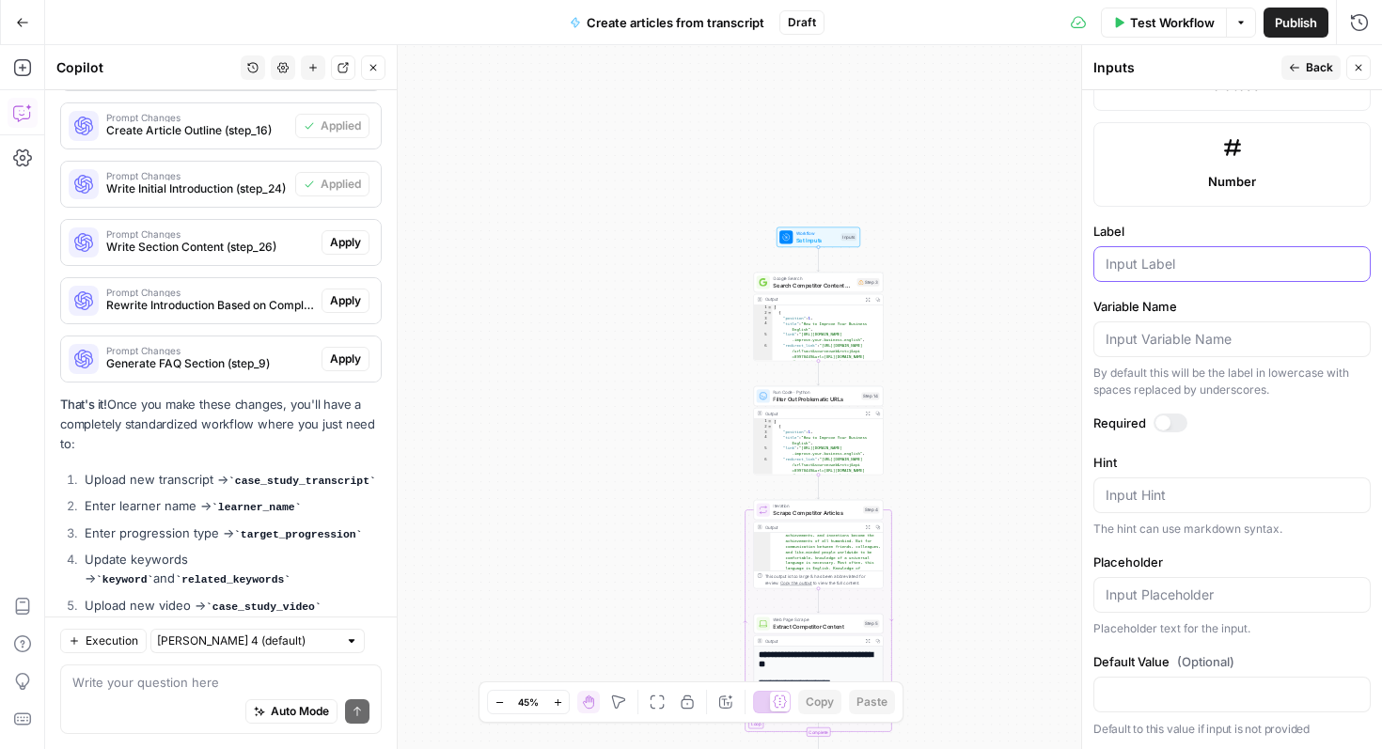
click at [1164, 270] on input "Label" at bounding box center [1231, 264] width 253 height 19
type input "target progression"
click at [1314, 66] on span "Back" at bounding box center [1319, 67] width 27 height 17
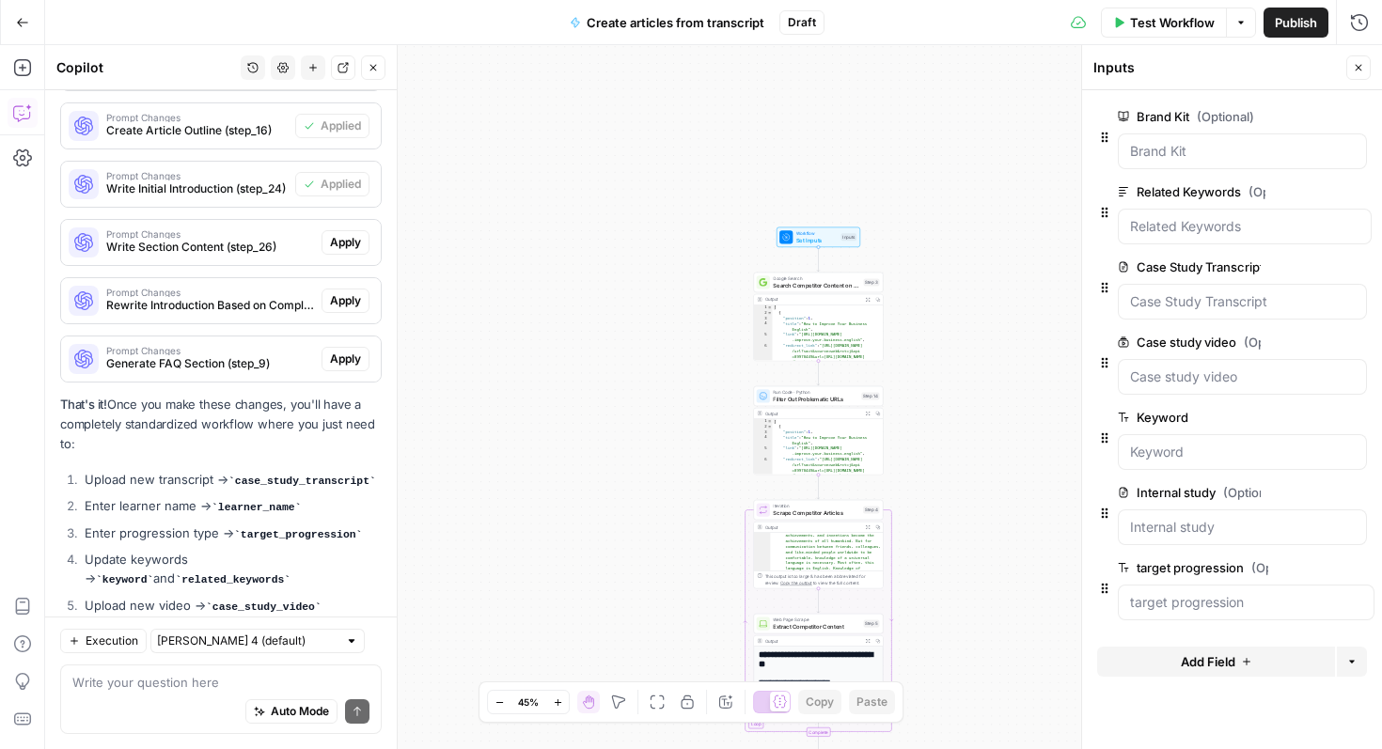
click at [1192, 661] on span "Add Field" at bounding box center [1208, 661] width 55 height 19
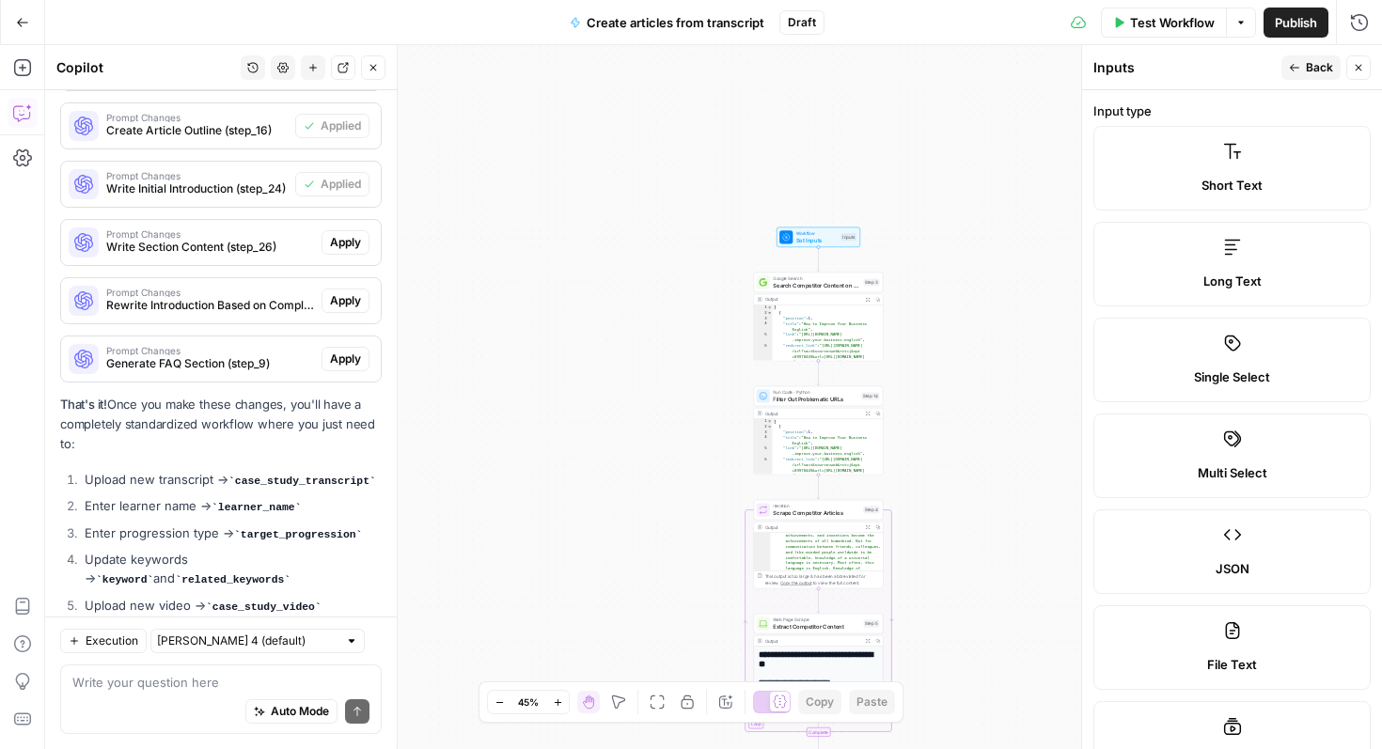
click at [1182, 166] on label "Short Text" at bounding box center [1231, 168] width 277 height 85
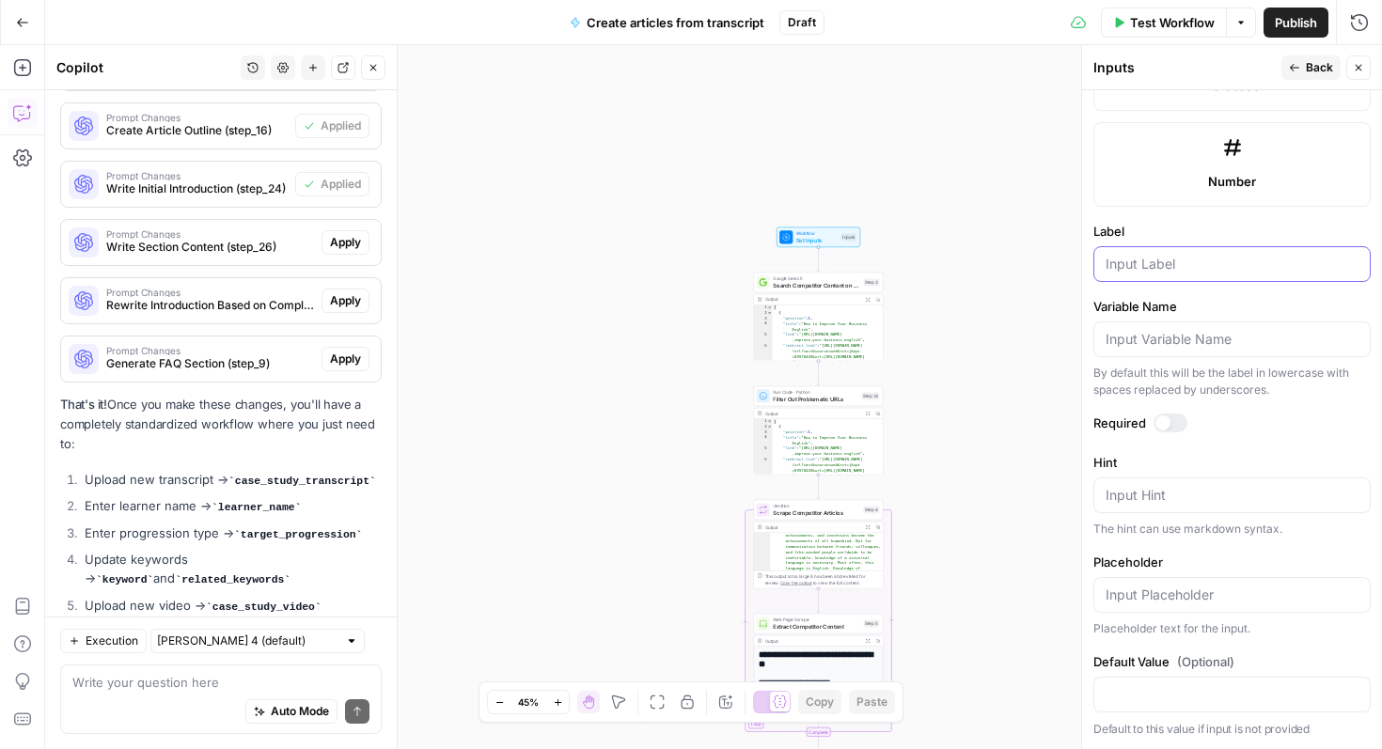
click at [1165, 263] on input "Label" at bounding box center [1231, 264] width 253 height 19
type input "learner name"
click at [1315, 69] on span "Back" at bounding box center [1319, 67] width 27 height 17
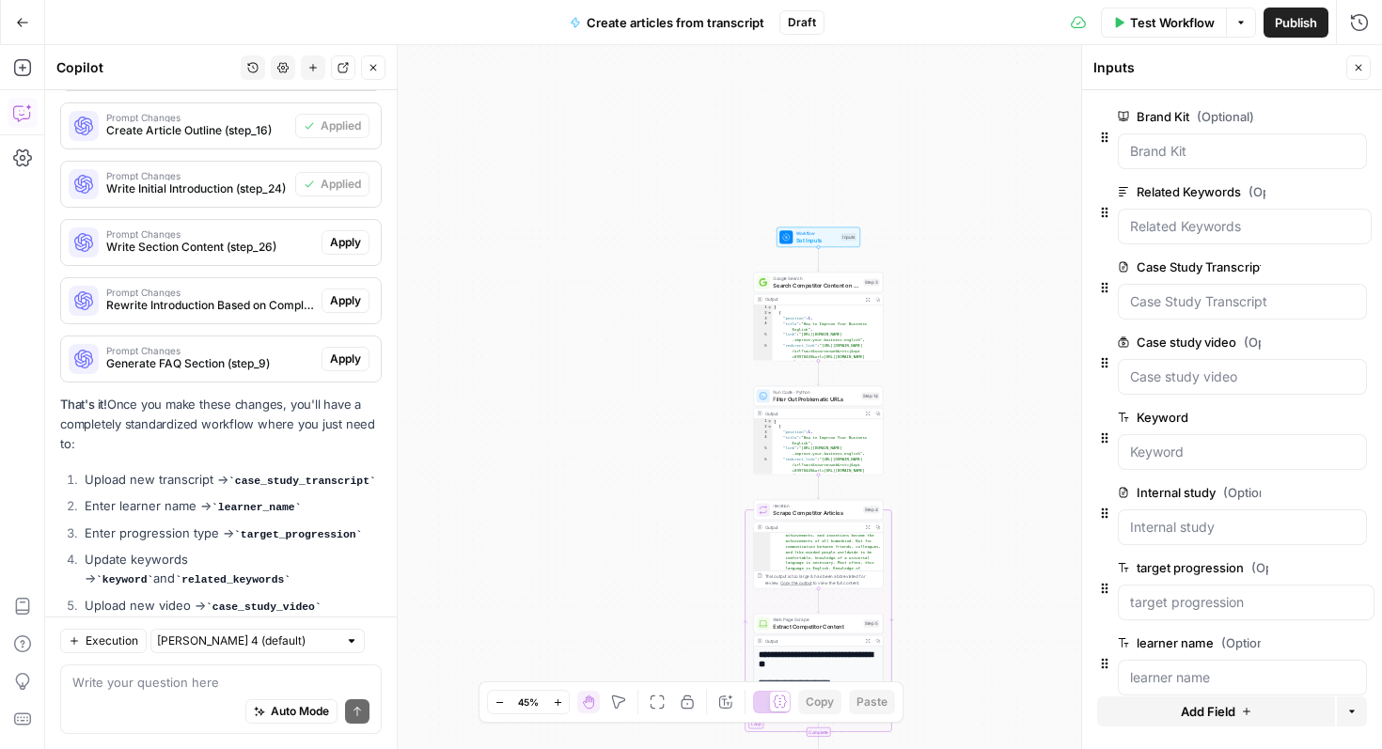
click at [1356, 63] on icon "button" at bounding box center [1358, 67] width 11 height 11
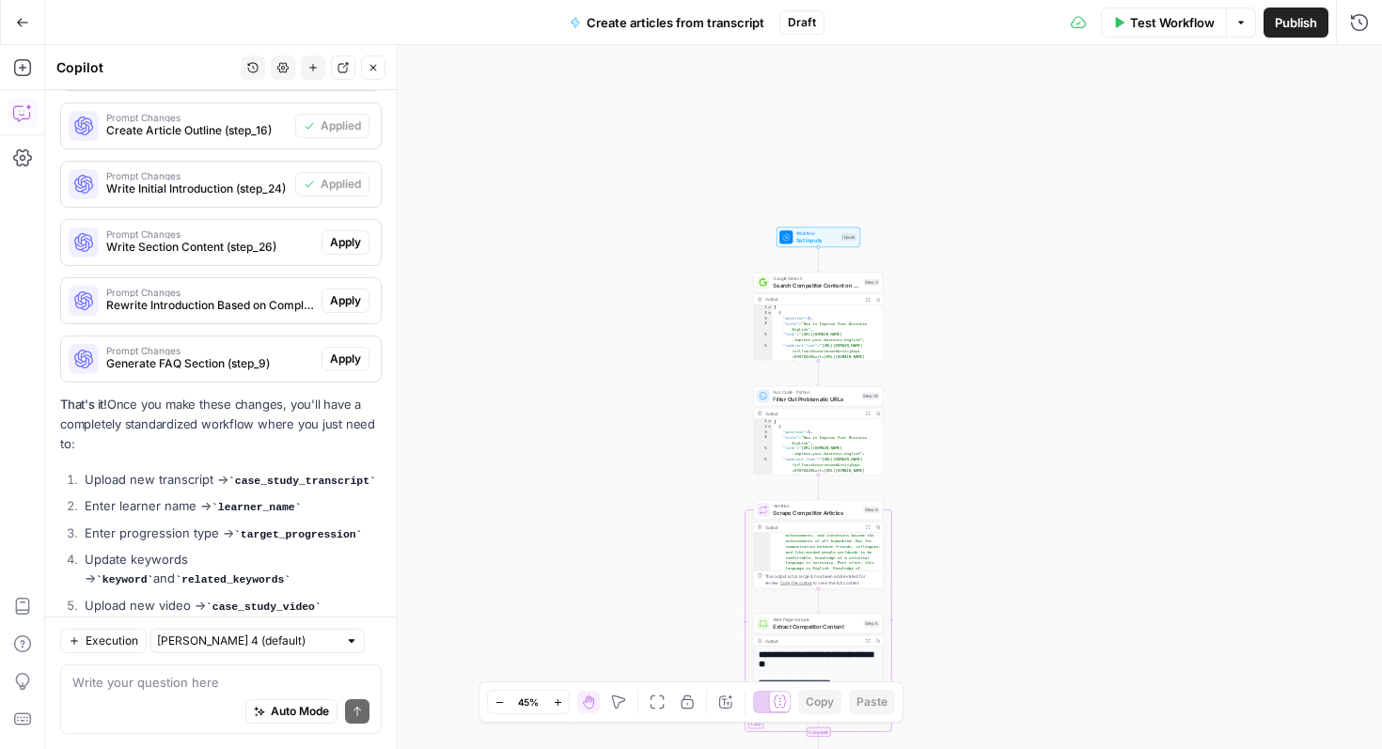
click at [1182, 25] on span "Test Workflow" at bounding box center [1172, 22] width 85 height 19
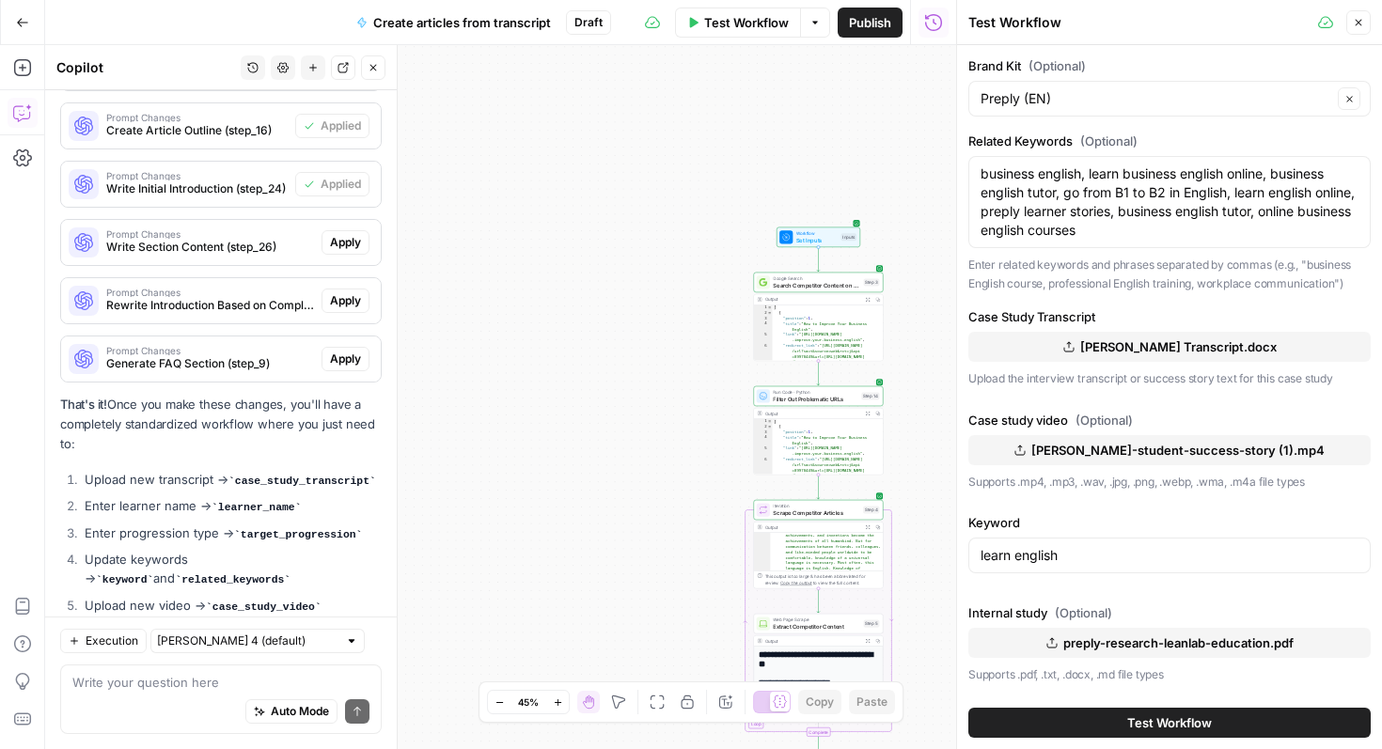
scroll to position [179, 0]
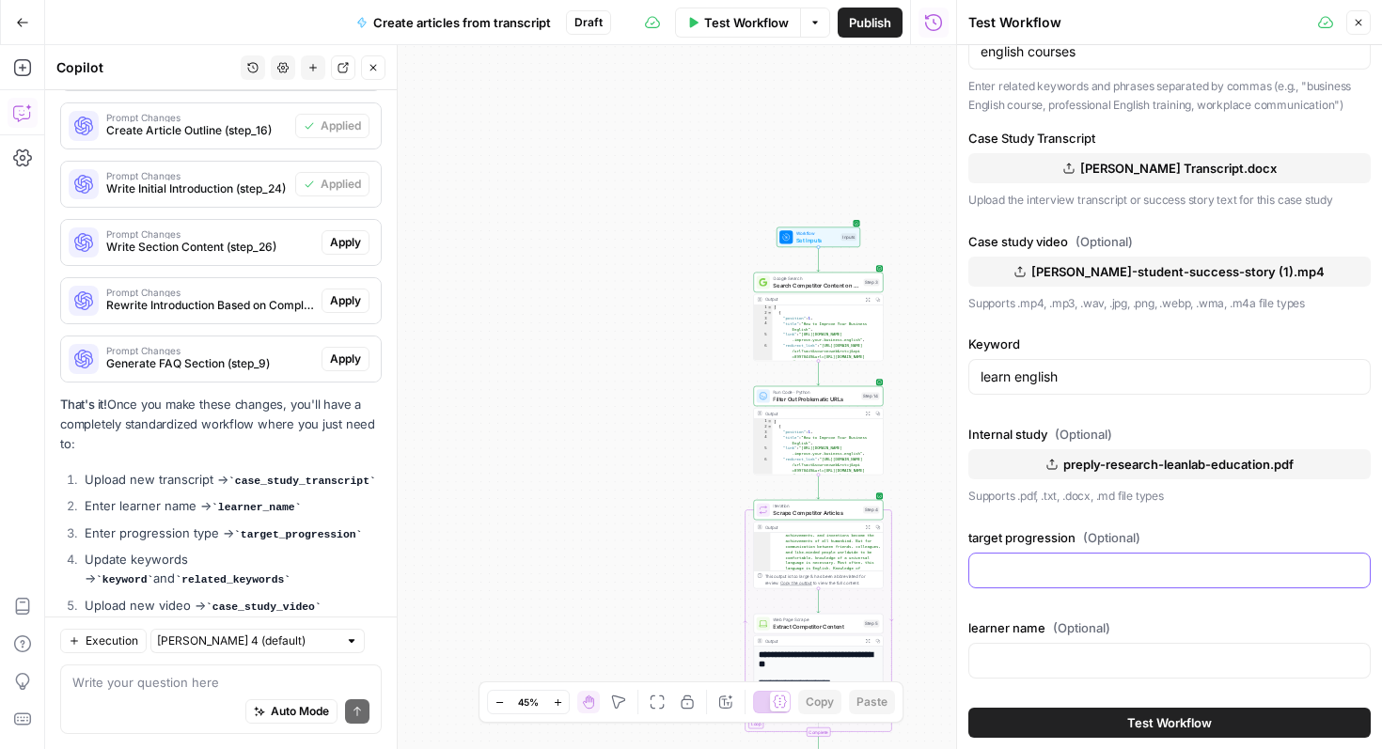
click at [1053, 571] on input "target progression (Optional)" at bounding box center [1169, 570] width 378 height 19
type input "B1 to B2"
click at [1027, 659] on input "learner name (Optional)" at bounding box center [1169, 660] width 378 height 19
type input "[PERSON_NAME]"
click at [1365, 21] on button "Close" at bounding box center [1358, 22] width 24 height 24
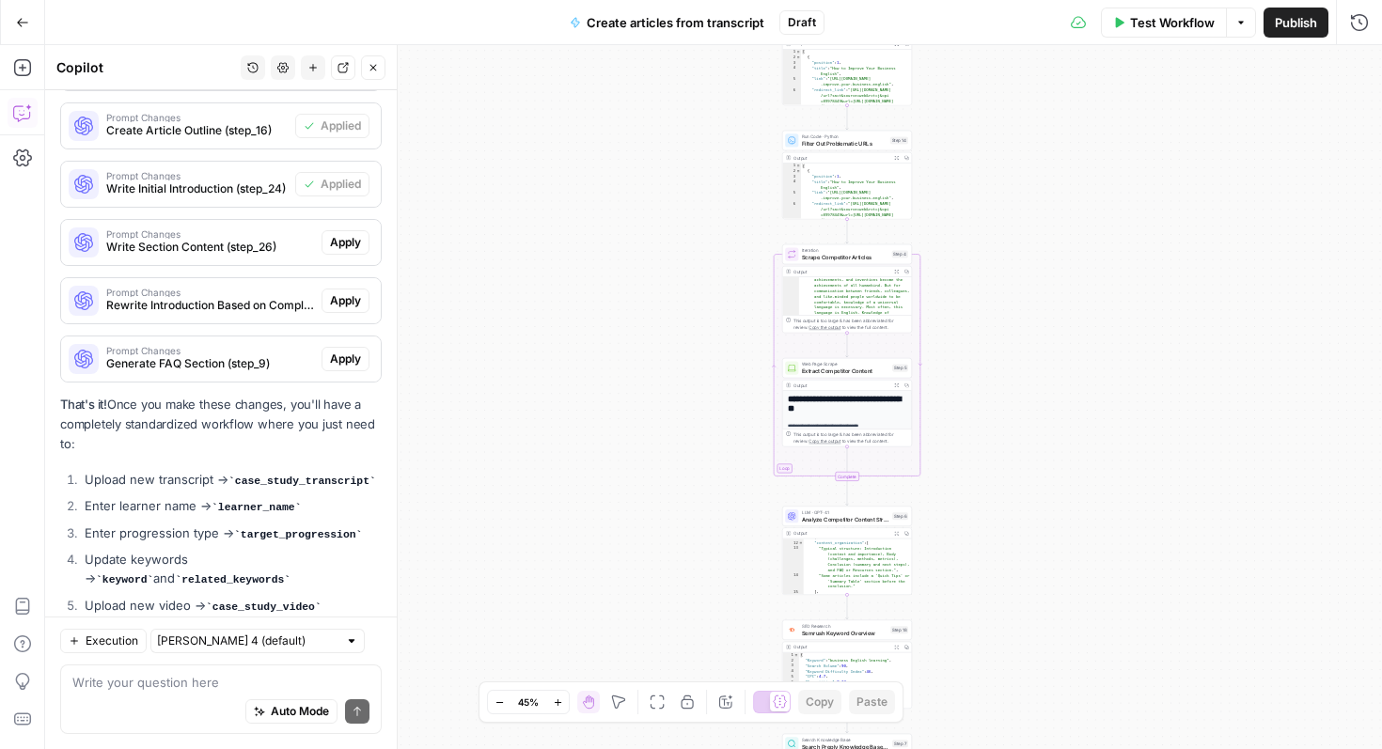
scroll to position [276, 0]
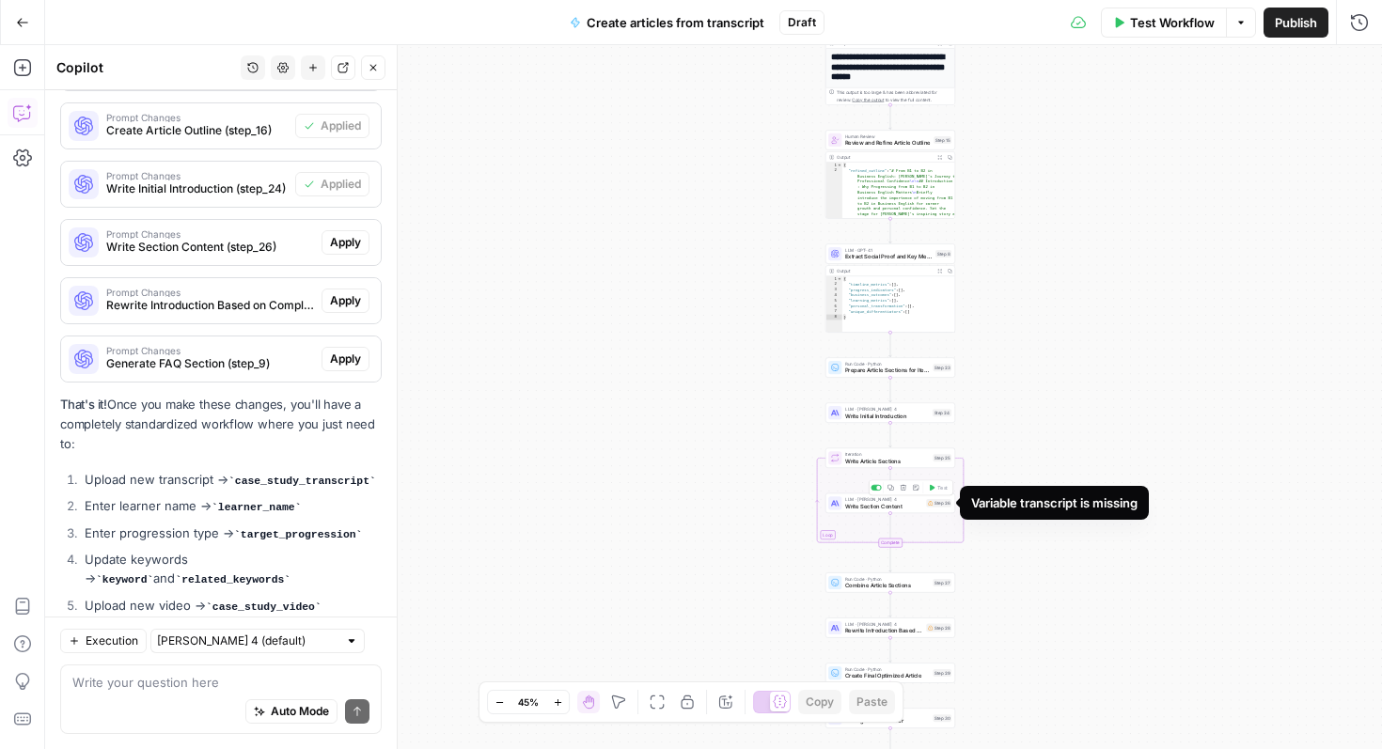
click at [940, 505] on div "Step 26" at bounding box center [938, 503] width 25 height 8
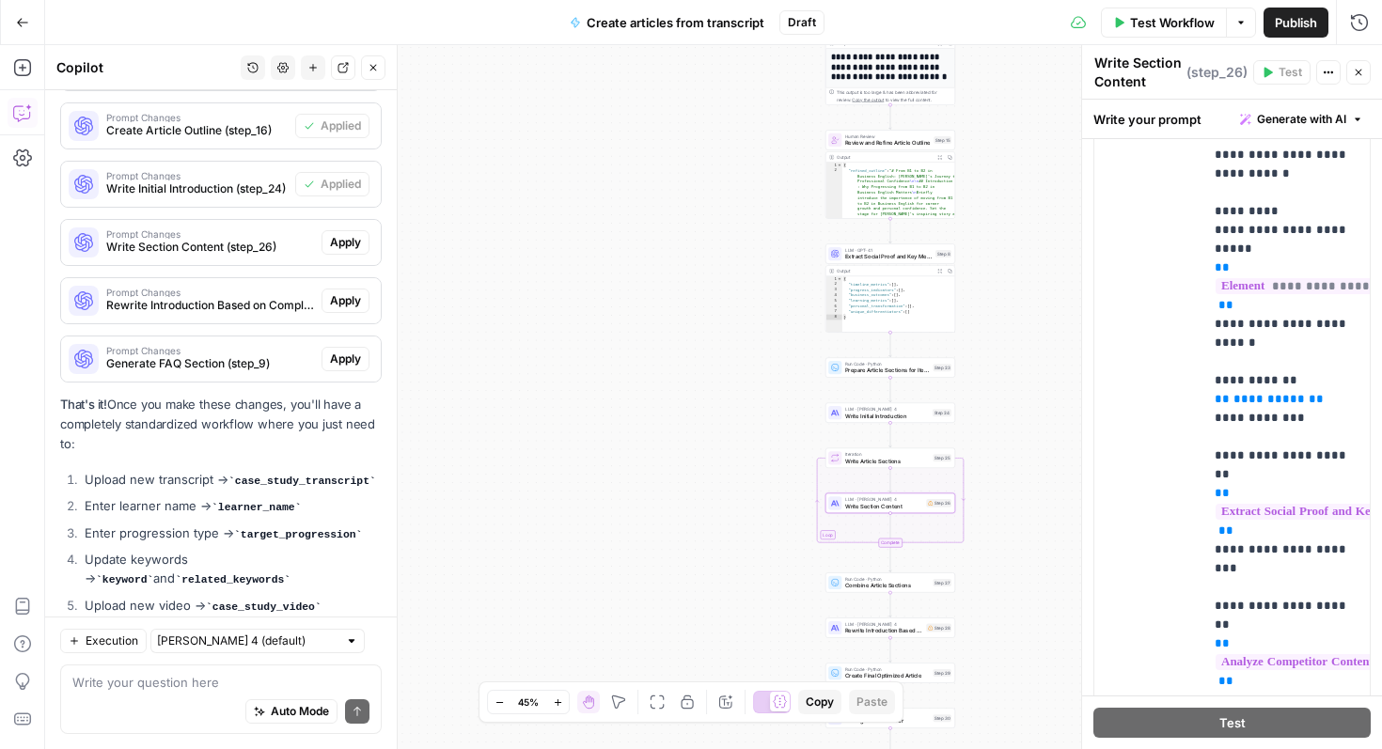
scroll to position [425, 0]
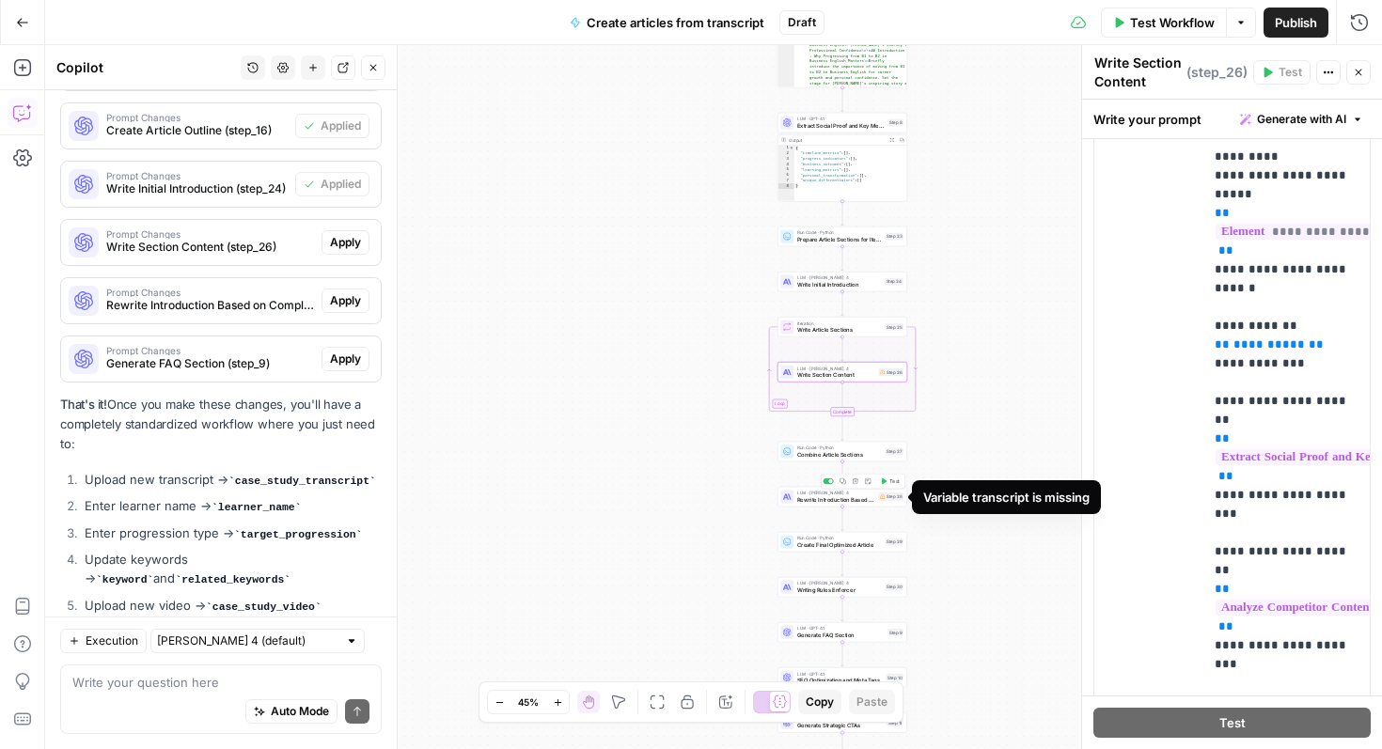
click at [898, 501] on div "LLM · [PERSON_NAME] 4 Rewrite Introduction Based on Complete Article Step 28 Co…" at bounding box center [841, 497] width 123 height 14
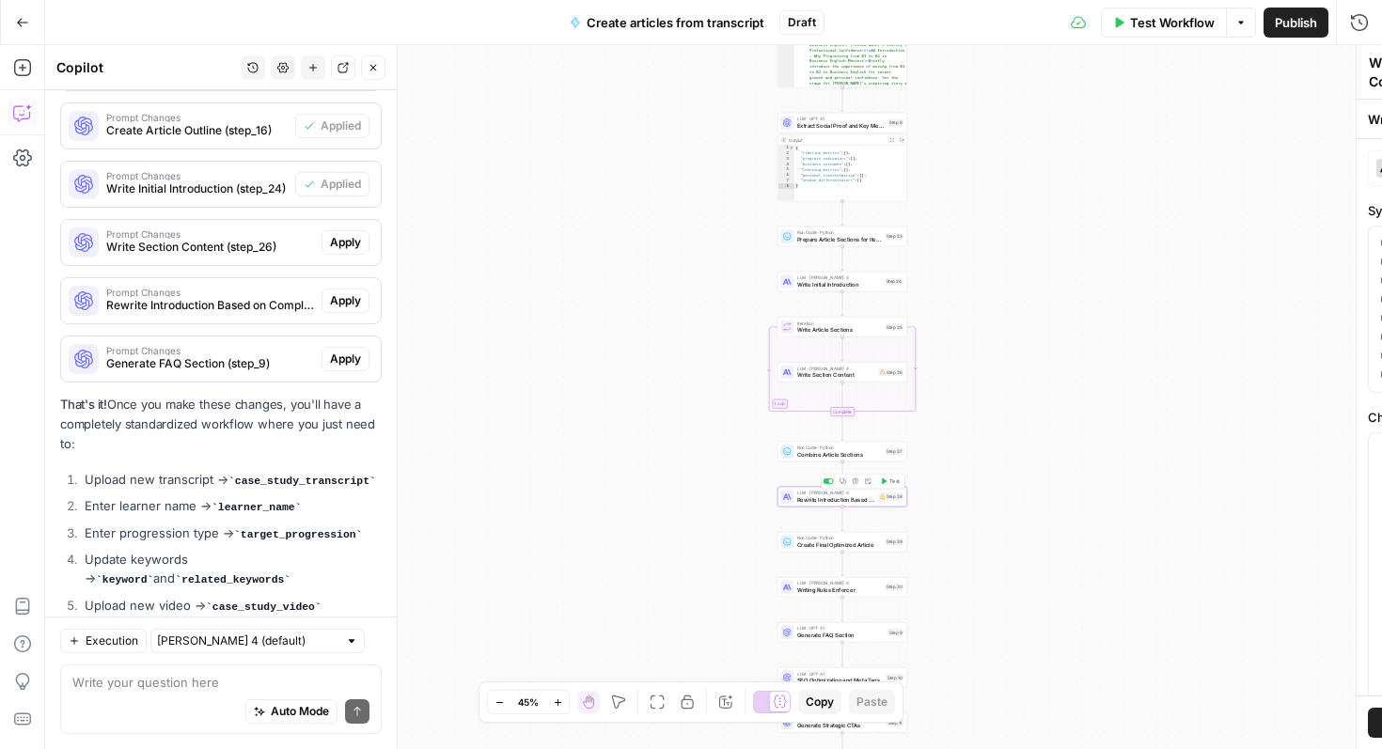
type textarea "Rewrite Introduction Based on Complete Article"
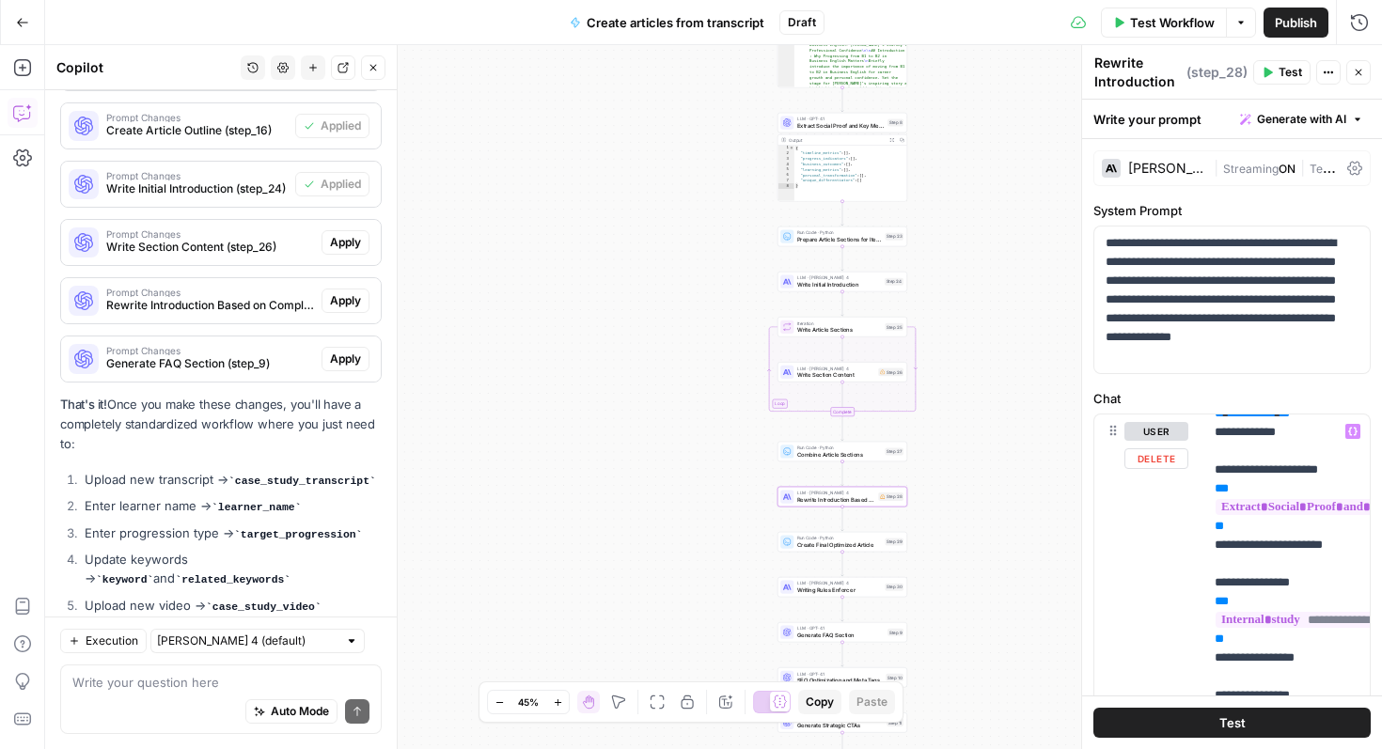
scroll to position [526, 0]
click at [1364, 67] on button "Close" at bounding box center [1358, 72] width 24 height 24
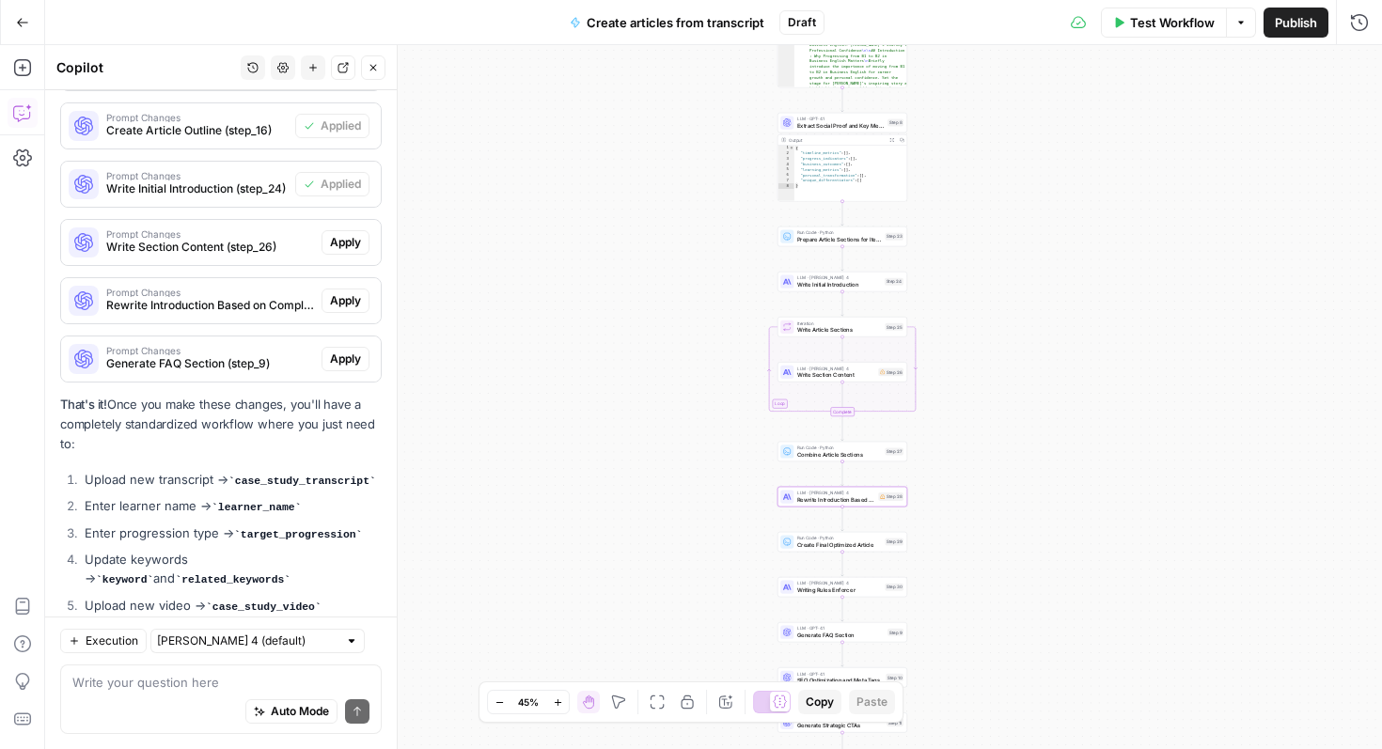
click at [1161, 23] on span "Test Workflow" at bounding box center [1172, 22] width 85 height 19
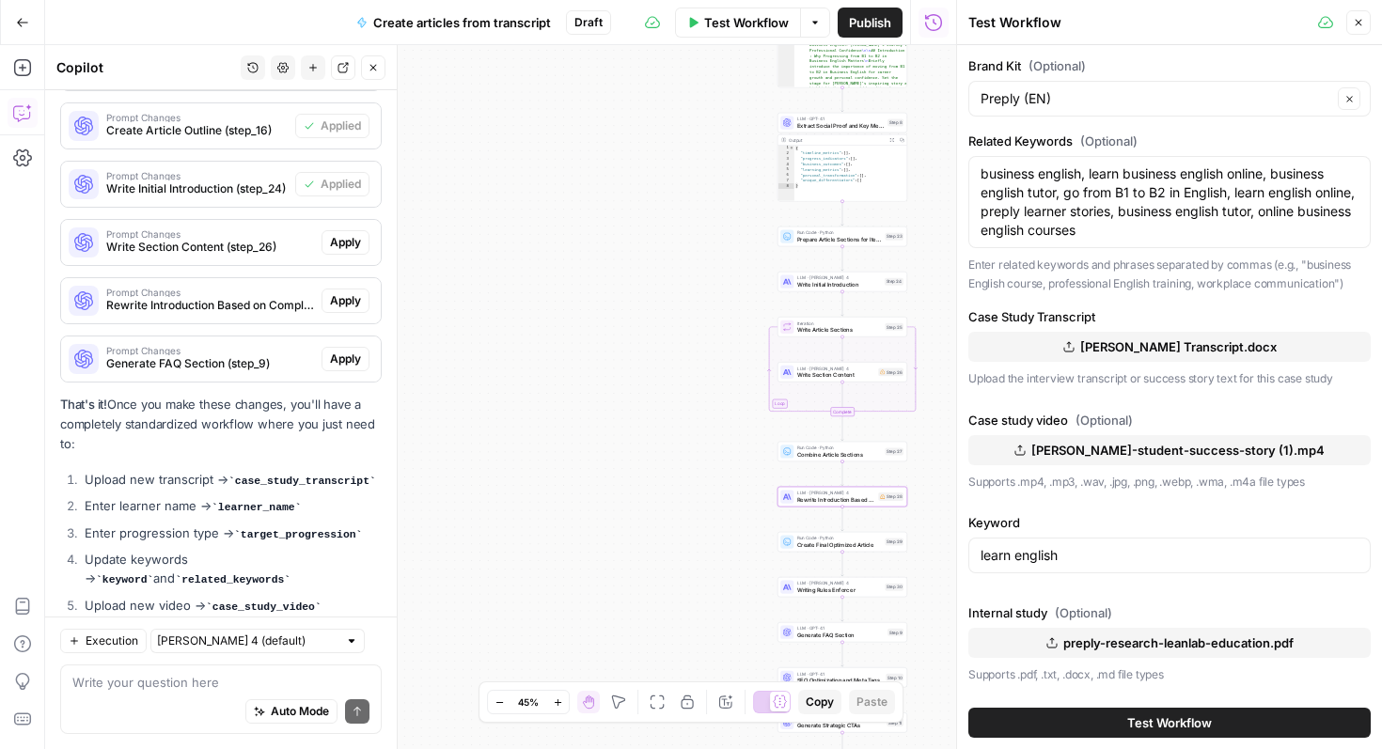
scroll to position [12, 0]
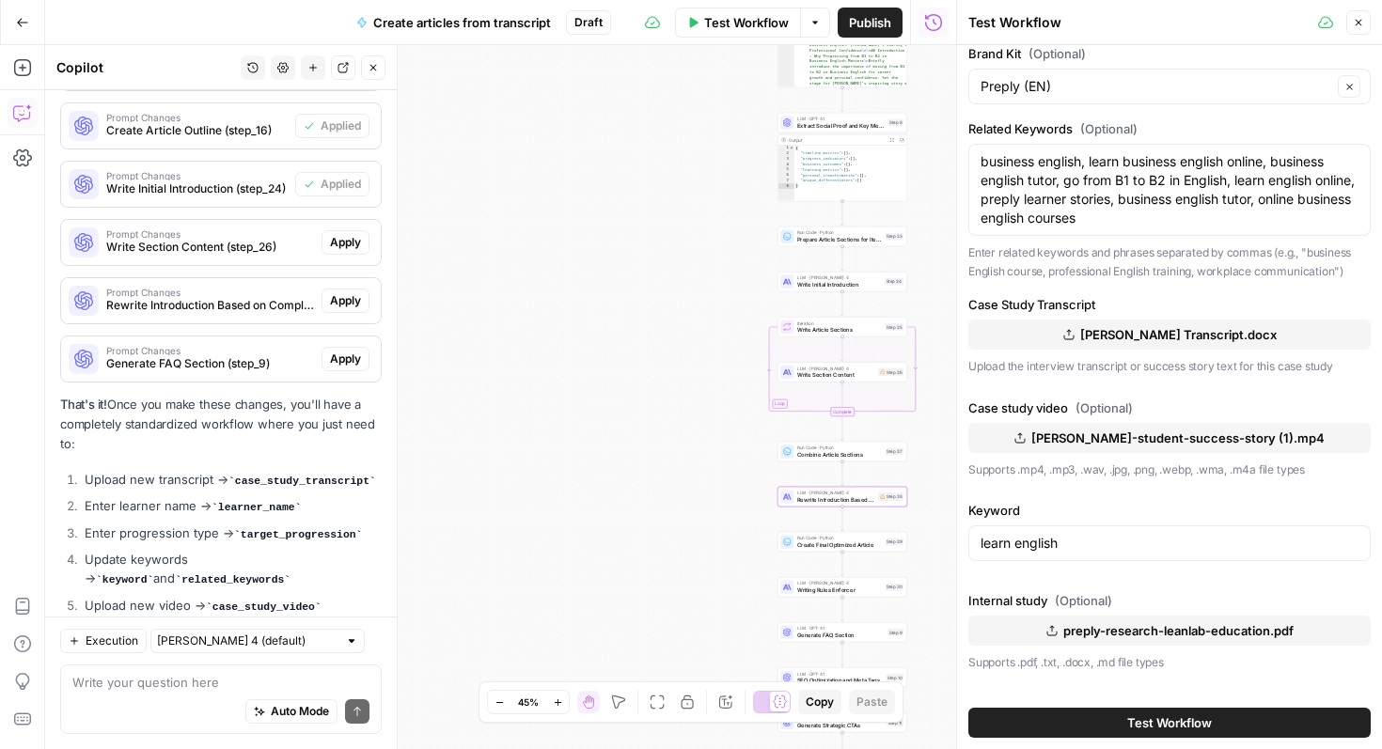
click at [1117, 302] on label "Case Study Transcript" at bounding box center [1169, 304] width 402 height 19
click at [1068, 300] on label "Case Study Transcript" at bounding box center [1169, 304] width 402 height 19
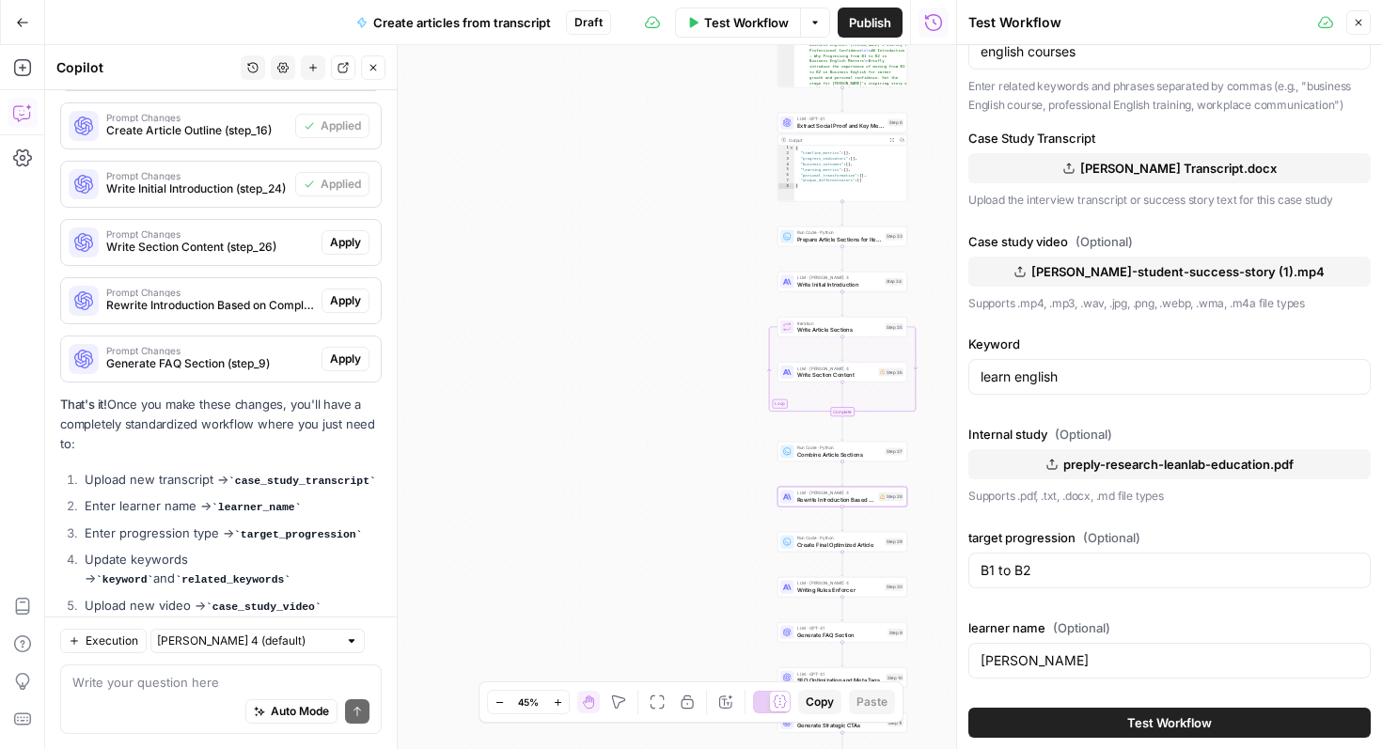
scroll to position [0, 0]
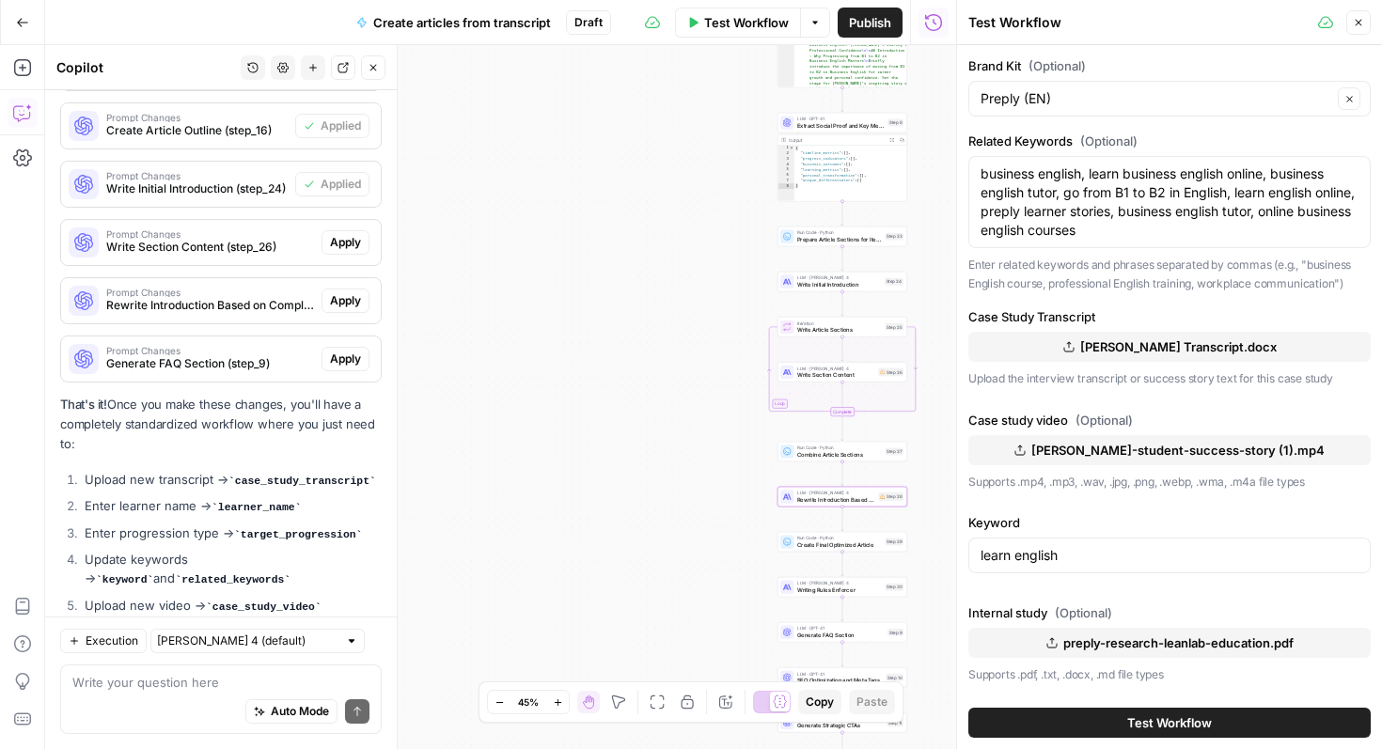
click at [1359, 29] on button "Close" at bounding box center [1358, 22] width 24 height 24
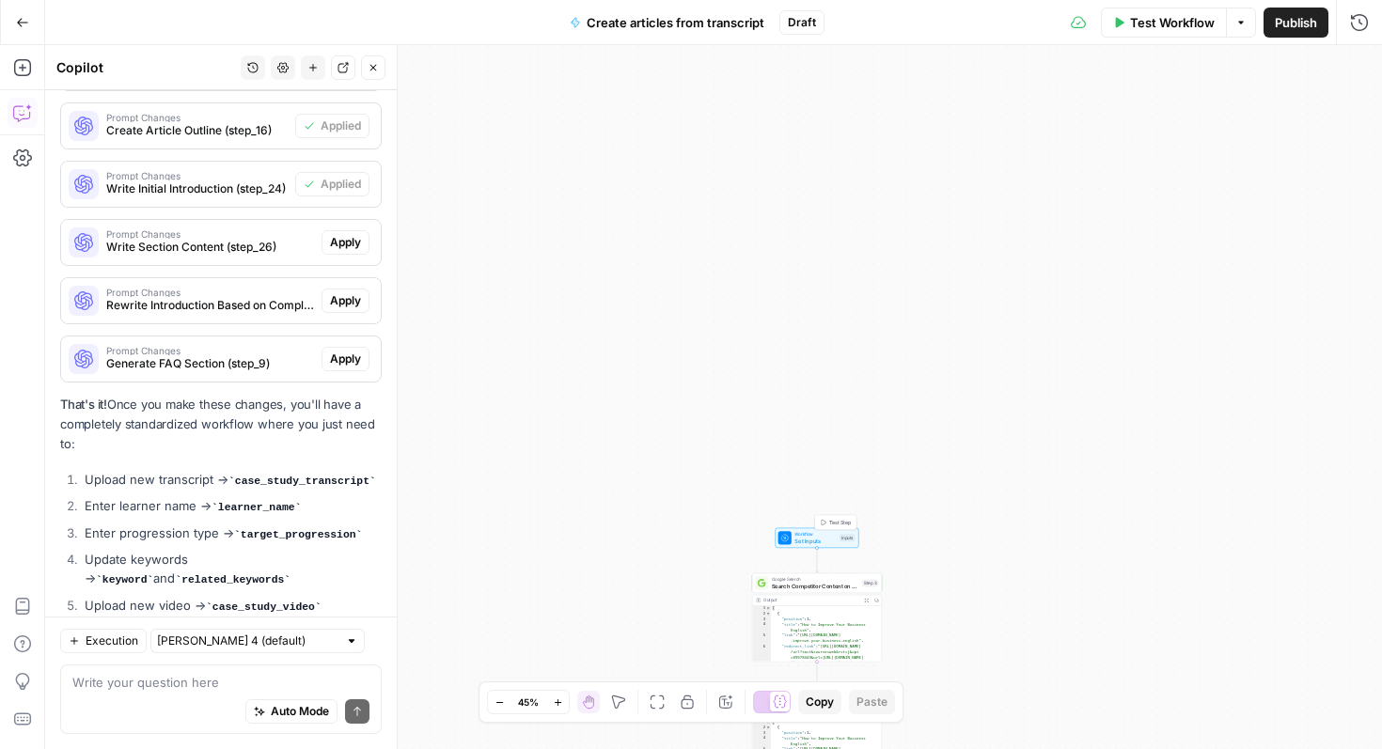
click at [819, 538] on span "Set Inputs" at bounding box center [814, 541] width 41 height 8
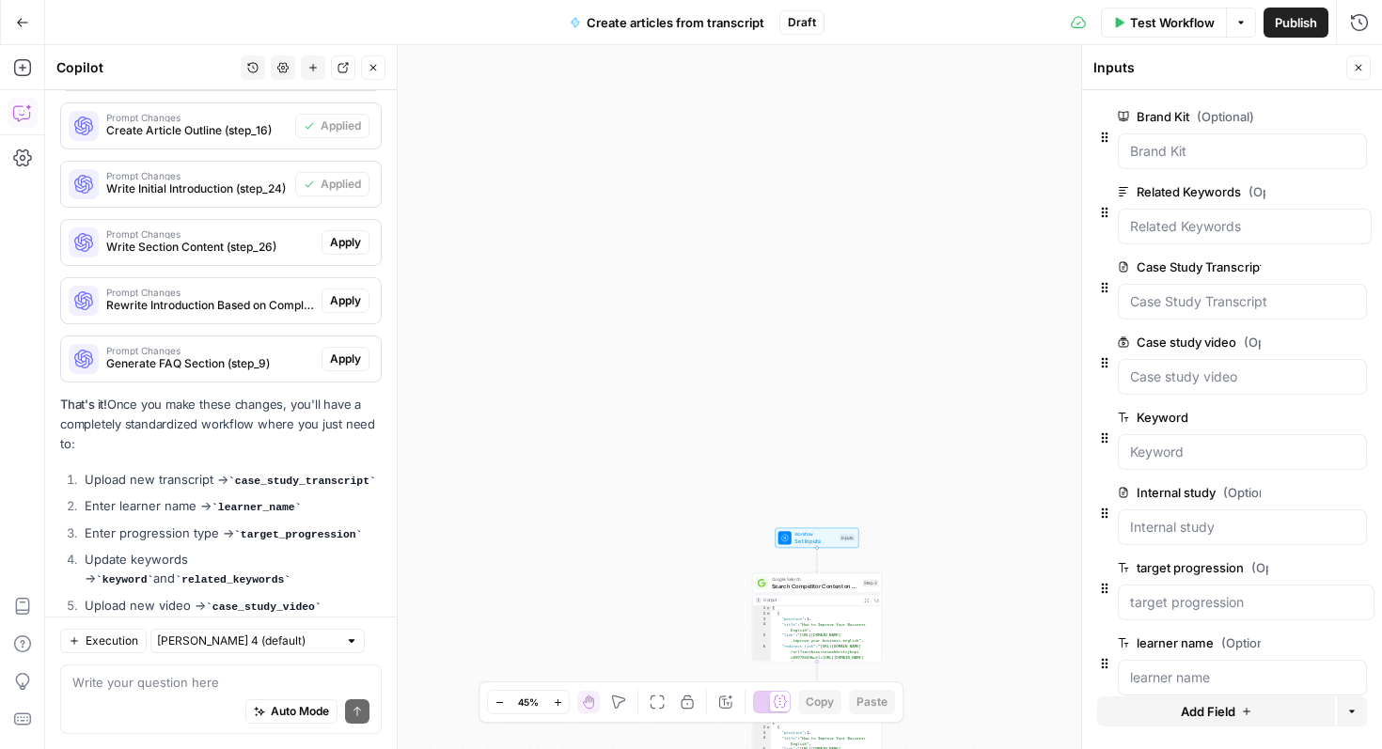
click at [1296, 266] on span "edit field" at bounding box center [1295, 266] width 41 height 15
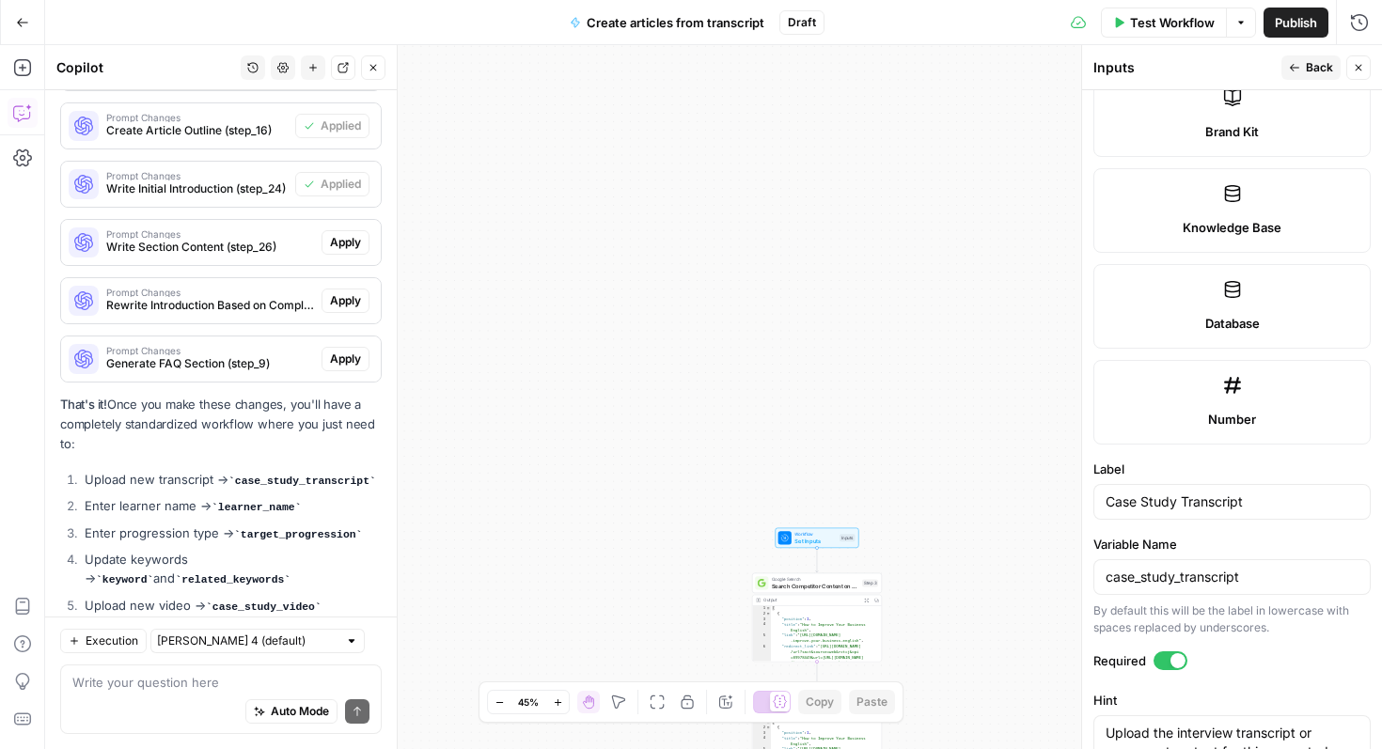
scroll to position [848, 0]
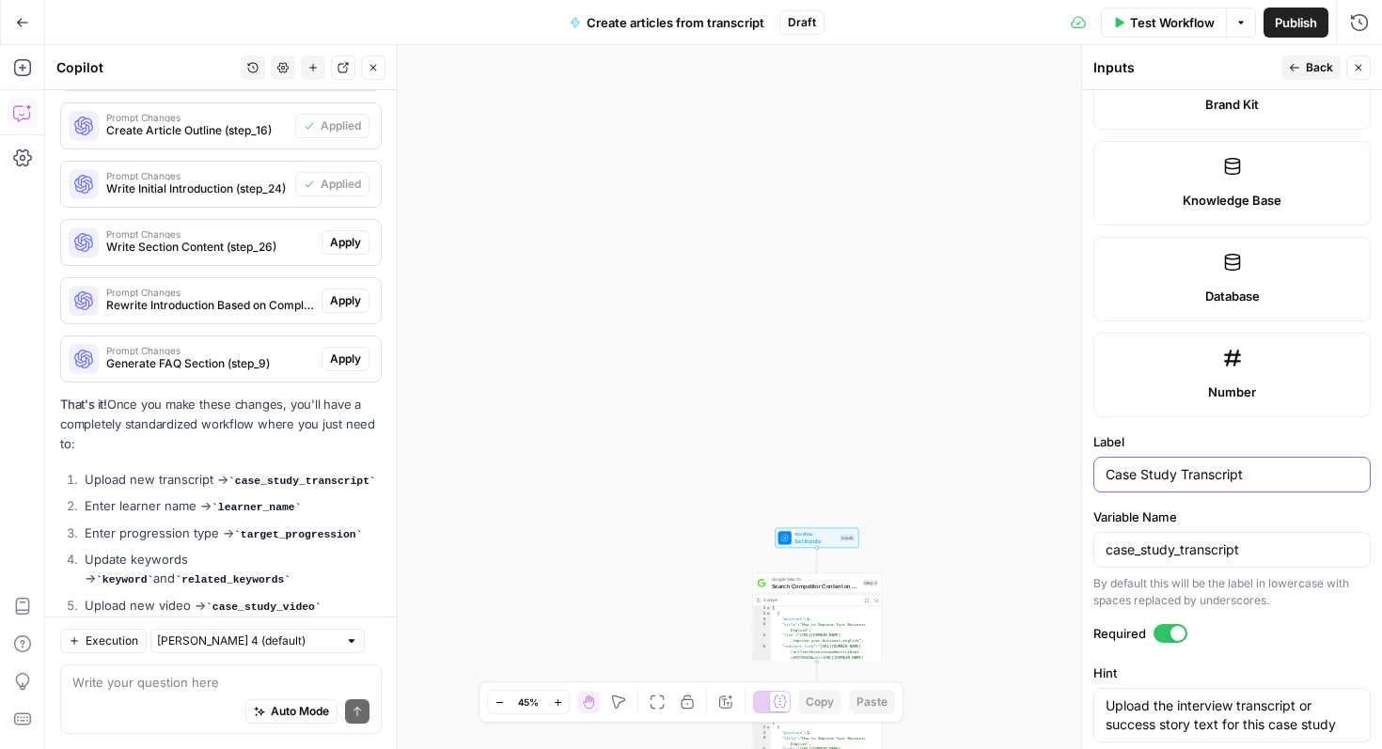
drag, startPoint x: 1180, startPoint y: 477, endPoint x: 1058, endPoint y: 483, distance: 121.4
click at [1061, 483] on body "Preply New Home Browse Insights Opportunities Your Data Recent Grids English Co…" at bounding box center [691, 374] width 1382 height 749
click at [1172, 467] on input "Case Study Transcript" at bounding box center [1231, 474] width 253 height 19
click at [1182, 477] on input "Case Study Transcript" at bounding box center [1231, 474] width 253 height 19
type input "Transcript"
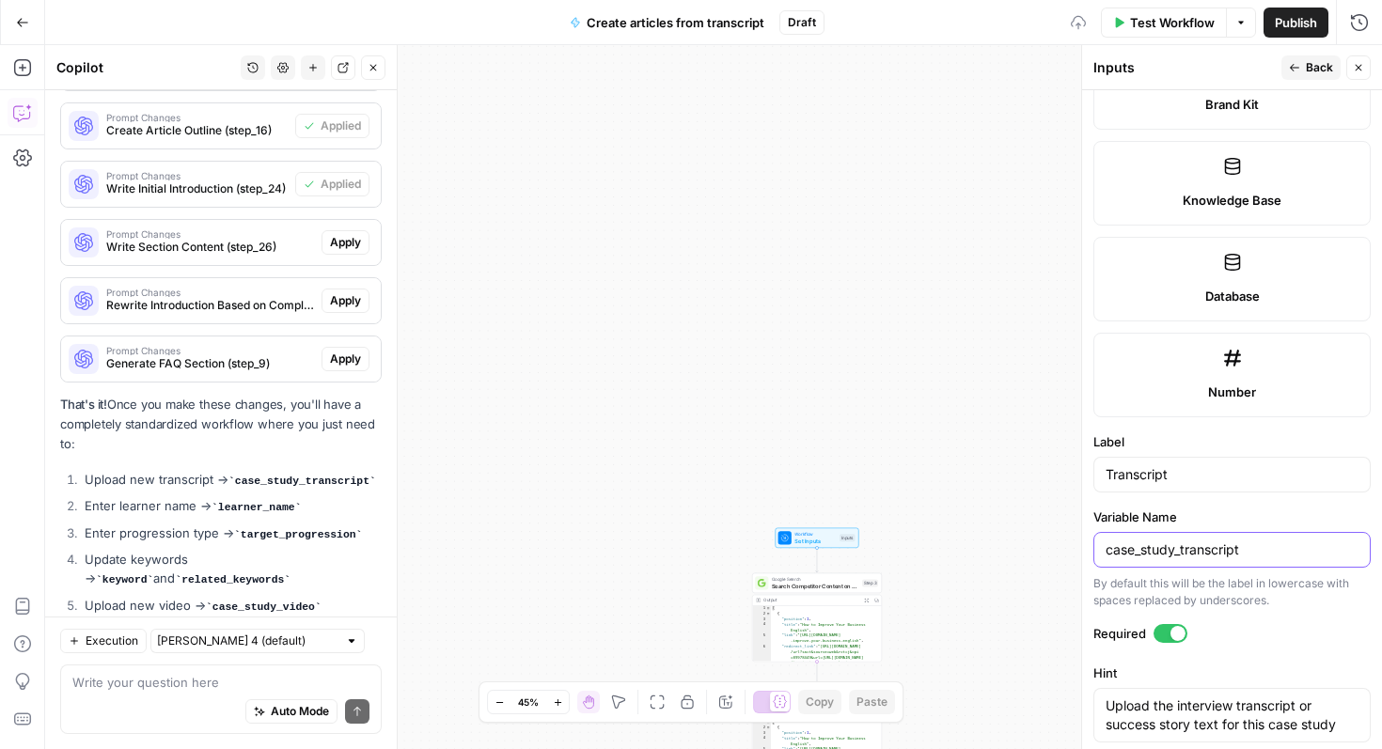
drag, startPoint x: 1181, startPoint y: 548, endPoint x: 1053, endPoint y: 548, distance: 127.8
click at [1053, 548] on body "Preply New Home Browse Insights Opportunities Your Data Recent Grids English Co…" at bounding box center [691, 374] width 1382 height 749
click at [1151, 548] on input "case_study_transcript" at bounding box center [1231, 549] width 253 height 19
click at [1179, 549] on input "case_study_transcript" at bounding box center [1231, 549] width 253 height 19
type input "transcript"
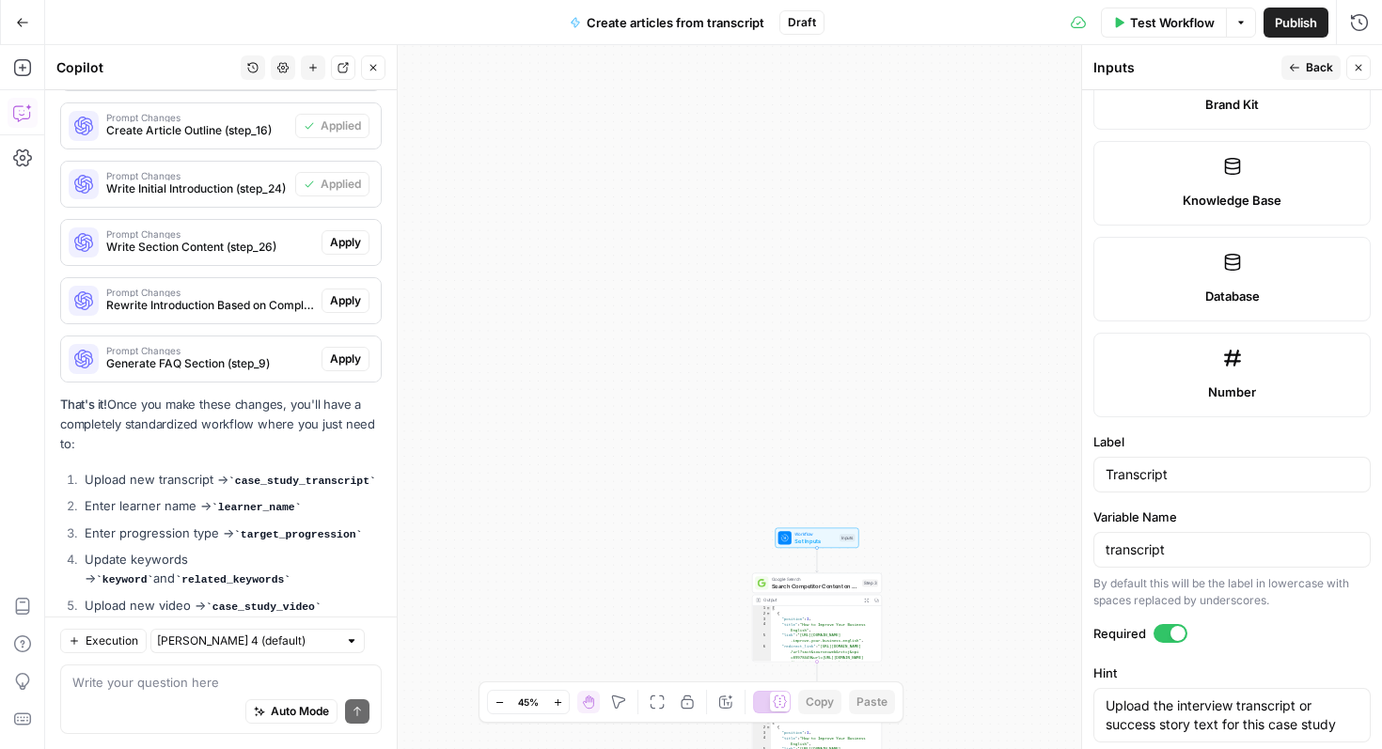
click at [1306, 66] on span "Back" at bounding box center [1319, 67] width 27 height 17
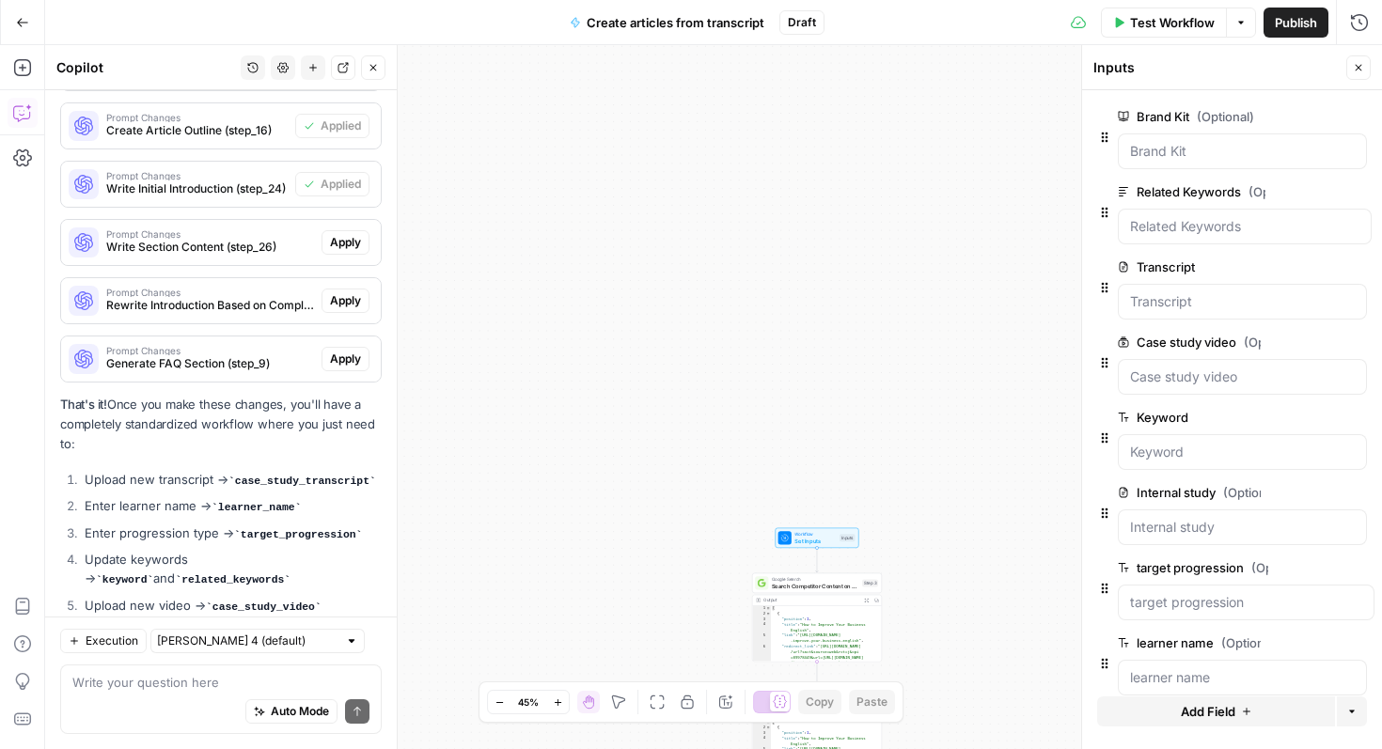
click at [1359, 69] on icon "button" at bounding box center [1358, 68] width 7 height 7
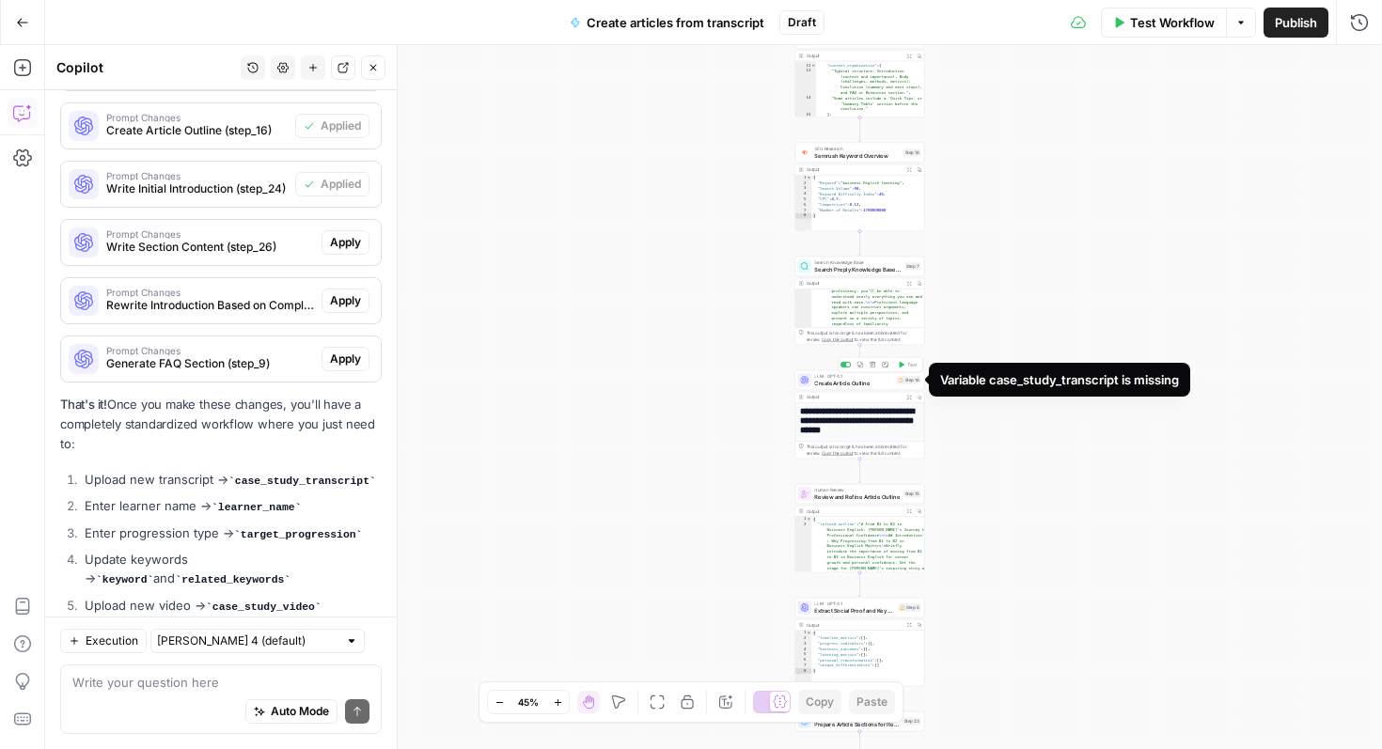
click at [906, 383] on div "Step 16" at bounding box center [909, 380] width 24 height 8
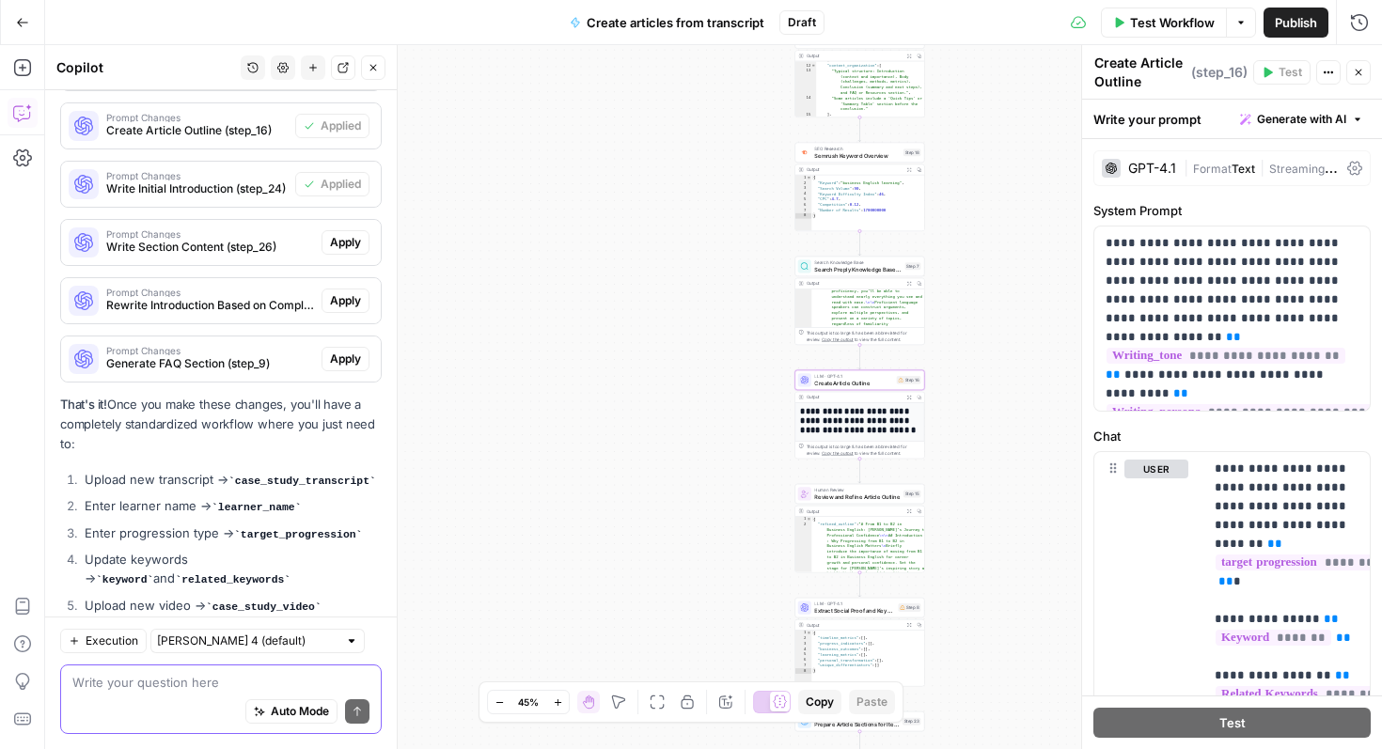
click at [149, 687] on textarea at bounding box center [220, 682] width 297 height 19
type textarea "there seems to be two transcript variables"
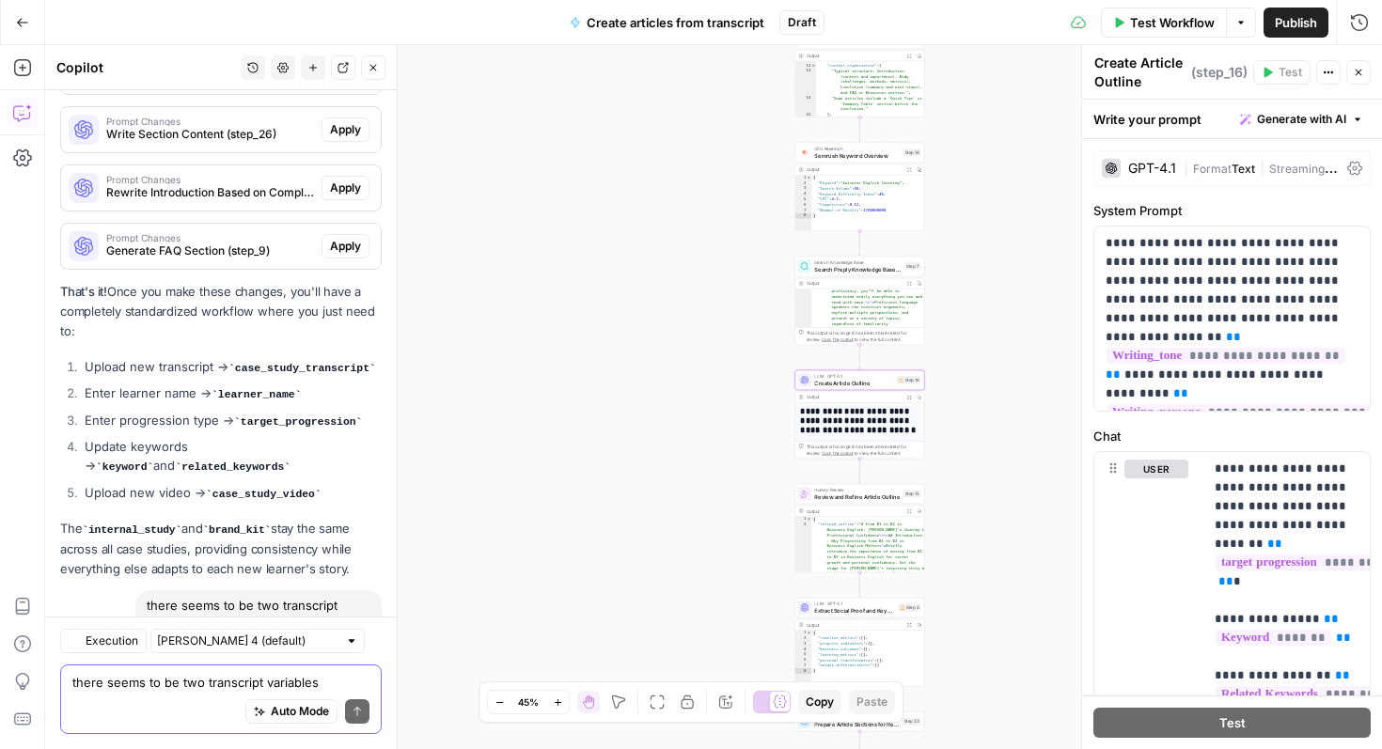
scroll to position [23244, 0]
